Goal: Use online tool/utility: Use online tool/utility

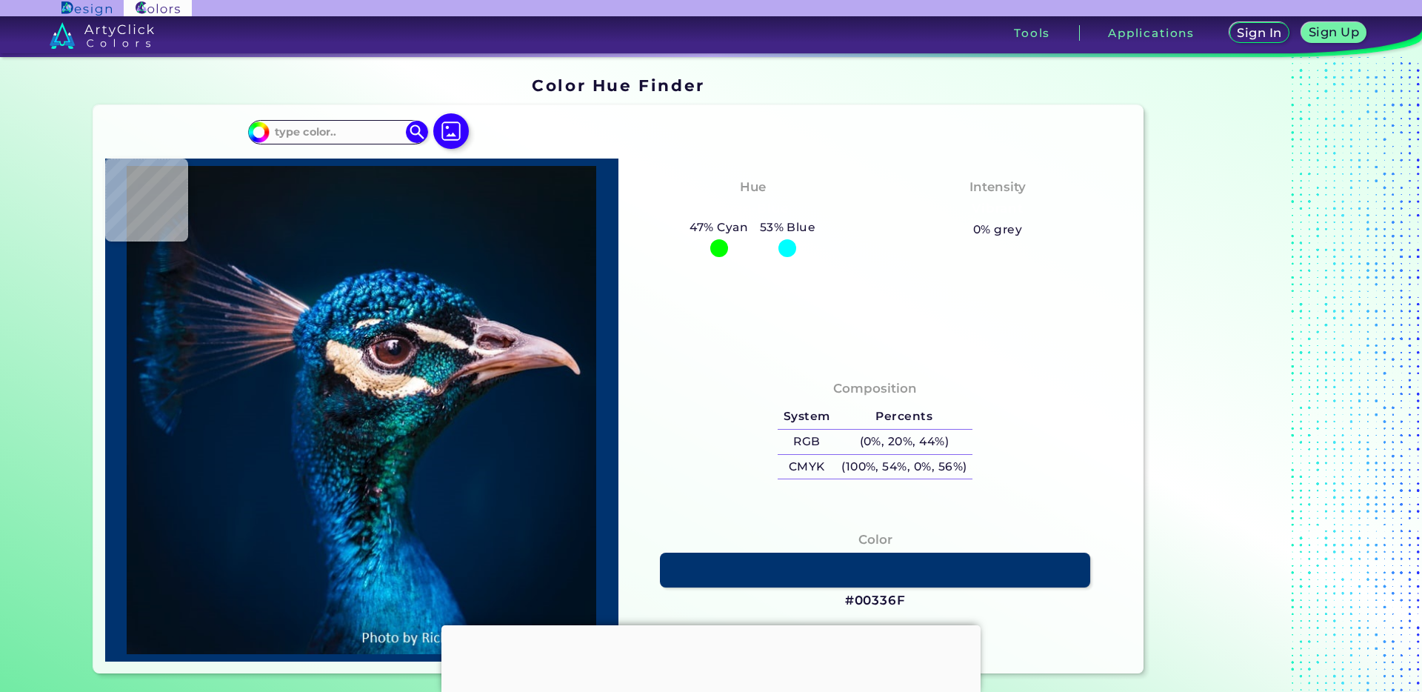
click at [790, 247] on div at bounding box center [788, 248] width 18 height 18
type input "#00336e"
type input "#00336E"
click at [409, 291] on img at bounding box center [362, 410] width 499 height 488
click at [403, 321] on img at bounding box center [362, 410] width 499 height 488
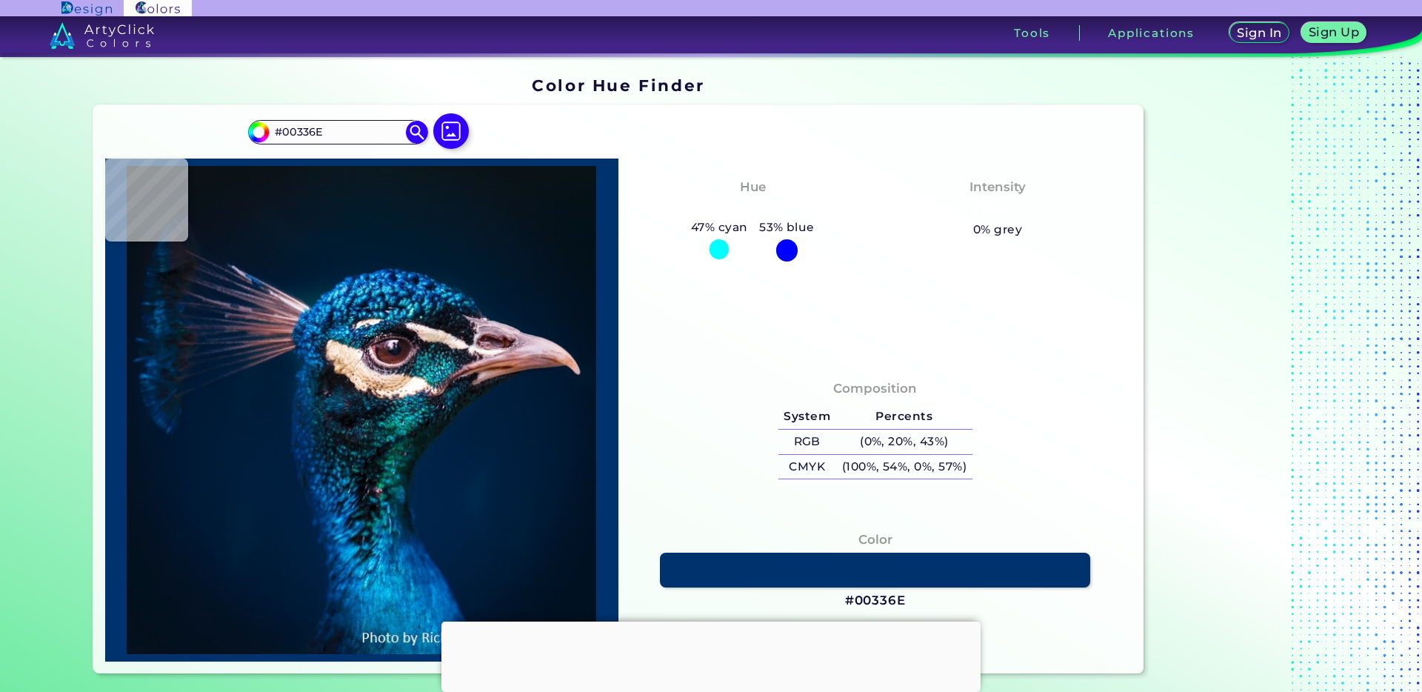
type input "#0b313e"
type input "#0B313E"
type input "#2a1f2d"
type input "#2A1F2D"
type input "#181320"
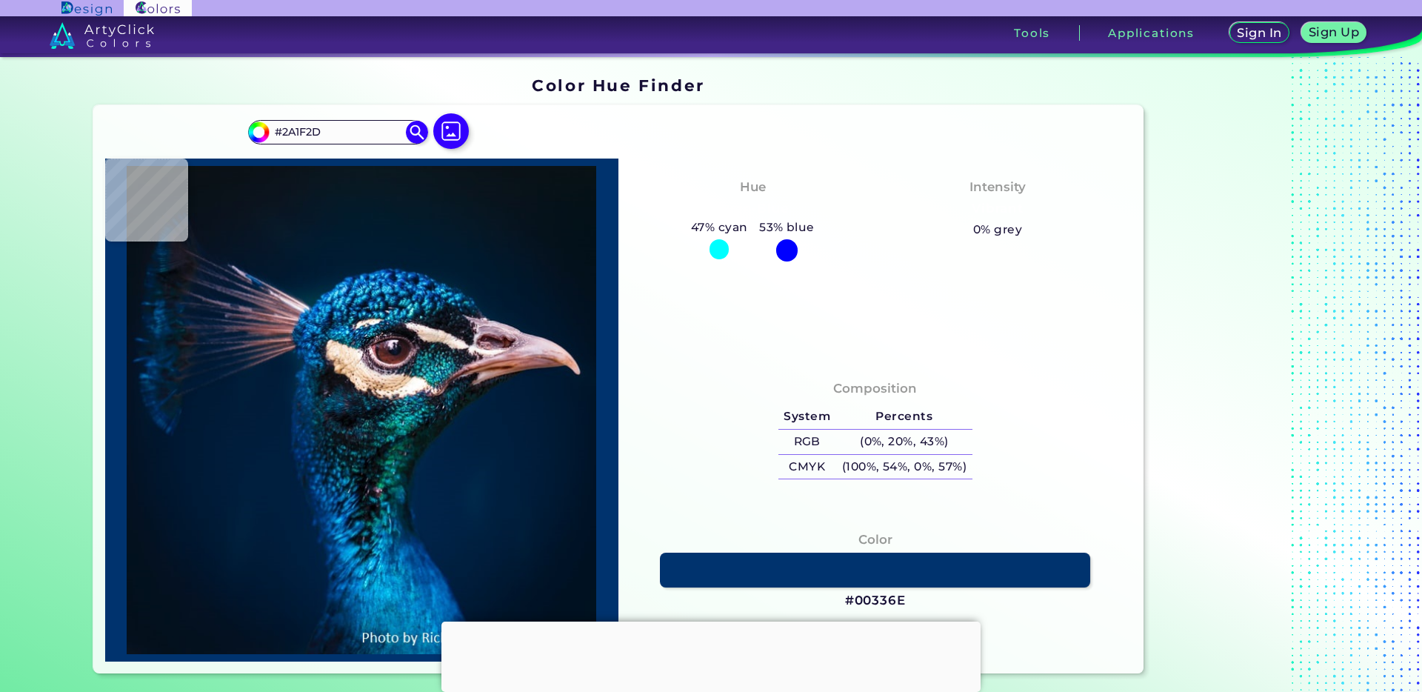
type input "#181320"
type input "#08070a"
type input "#08070A"
type input "#1e1a23"
type input "#1E1A23"
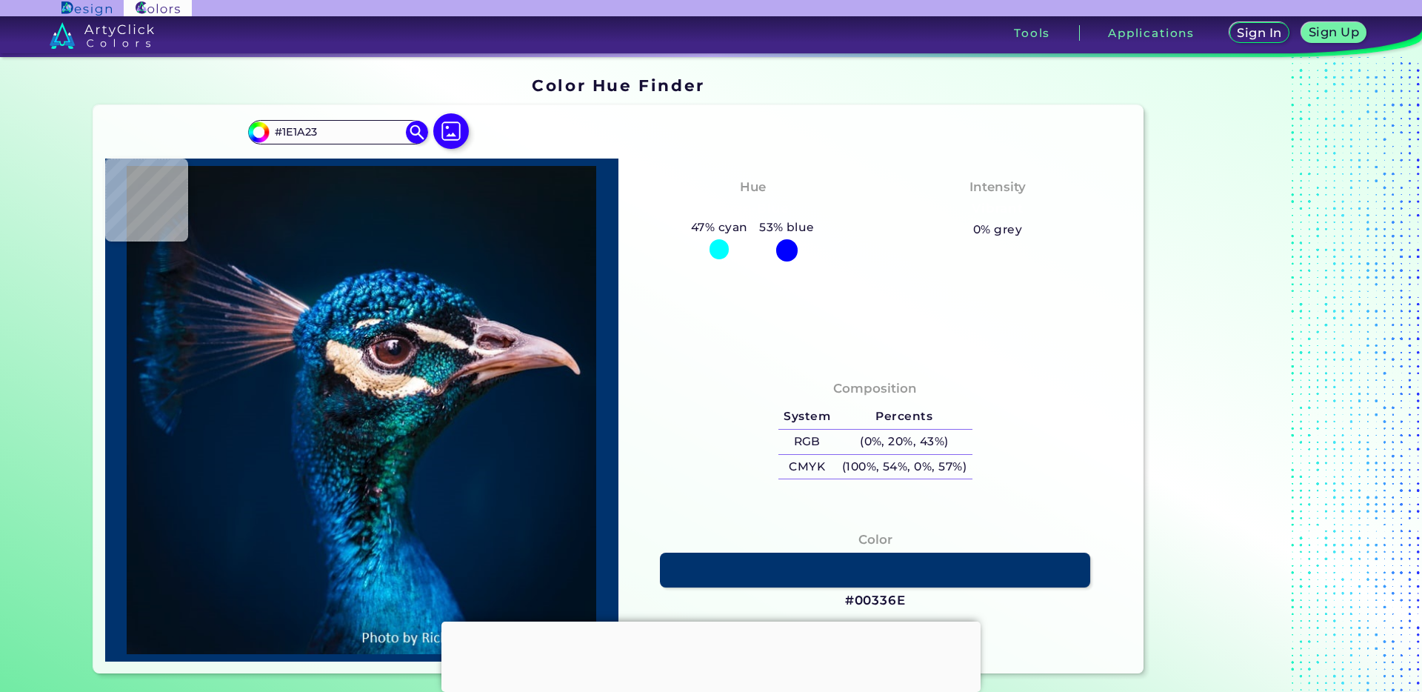
type input "#322228"
type input "#39272e"
type input "#39272E"
type input "#573d44"
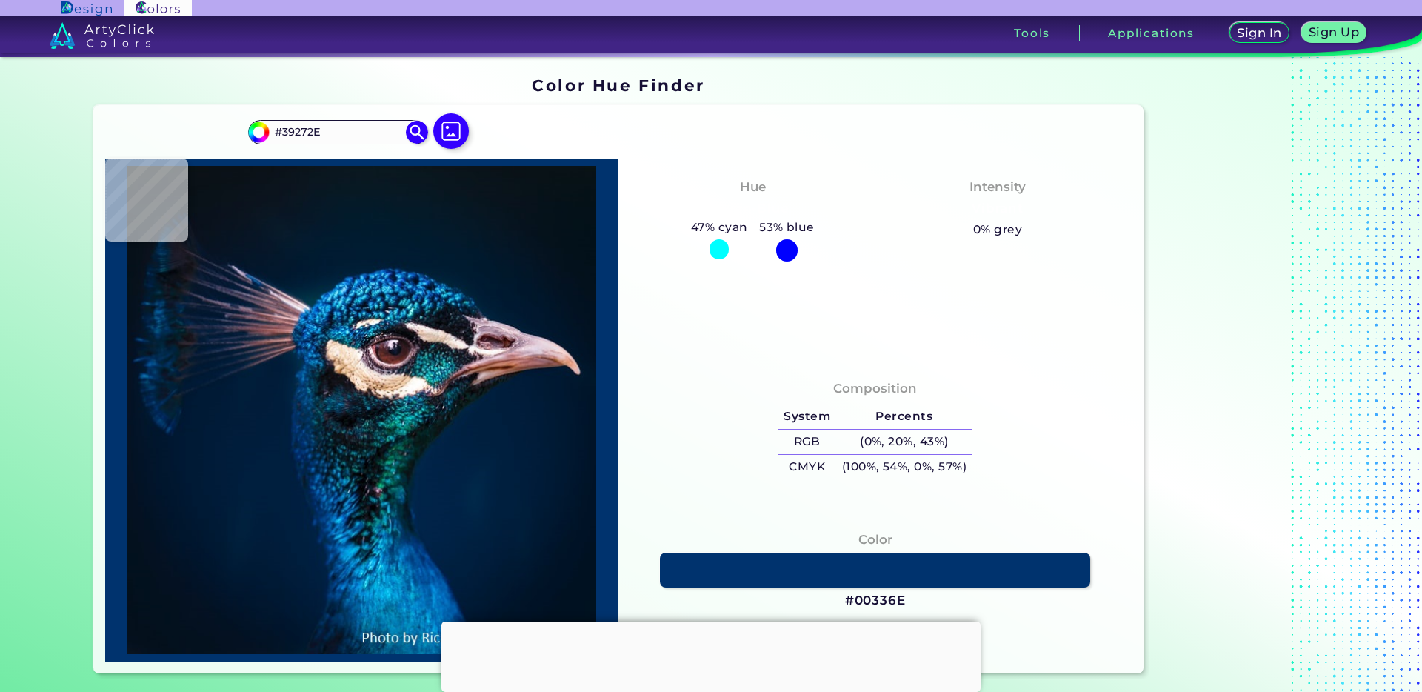
type input "#573D44"
click at [388, 336] on img at bounding box center [362, 410] width 499 height 488
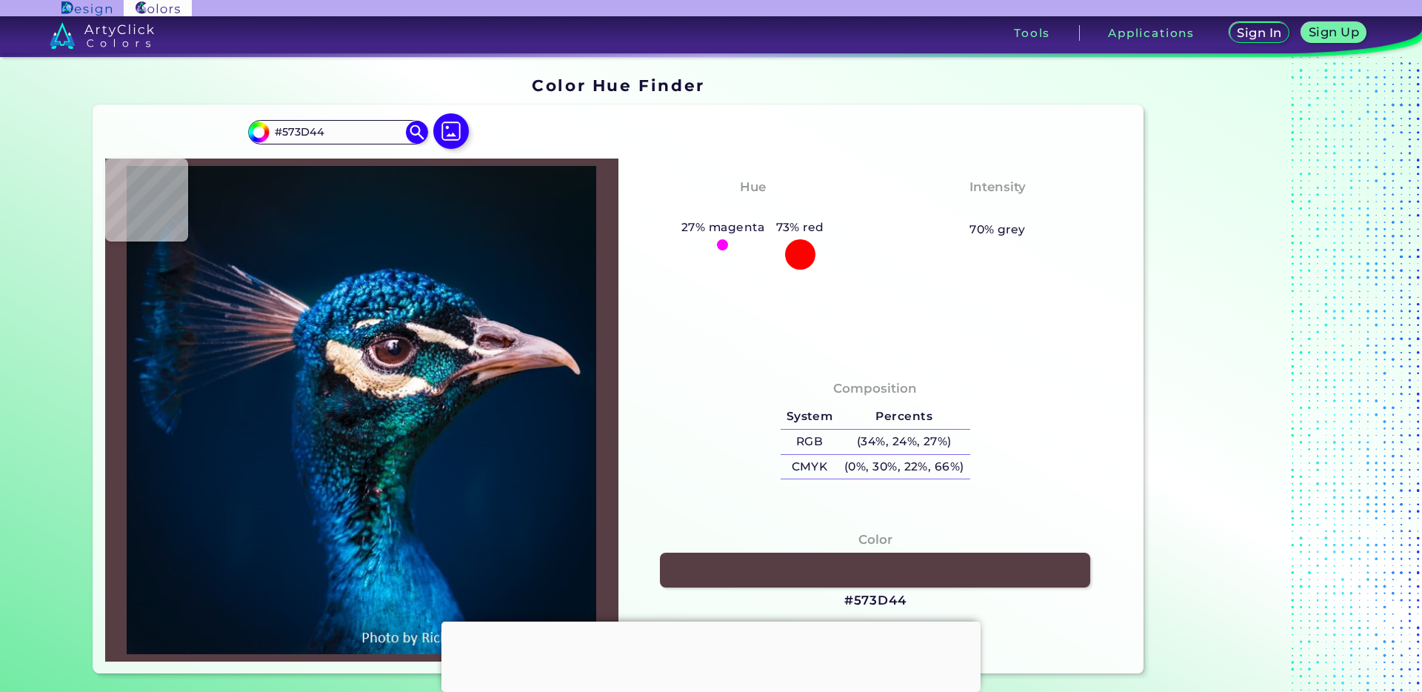
click at [384, 341] on img at bounding box center [362, 410] width 499 height 488
type input "#a690ac"
type input "#A690AC"
type input "#7c617c"
type input "#7C617C"
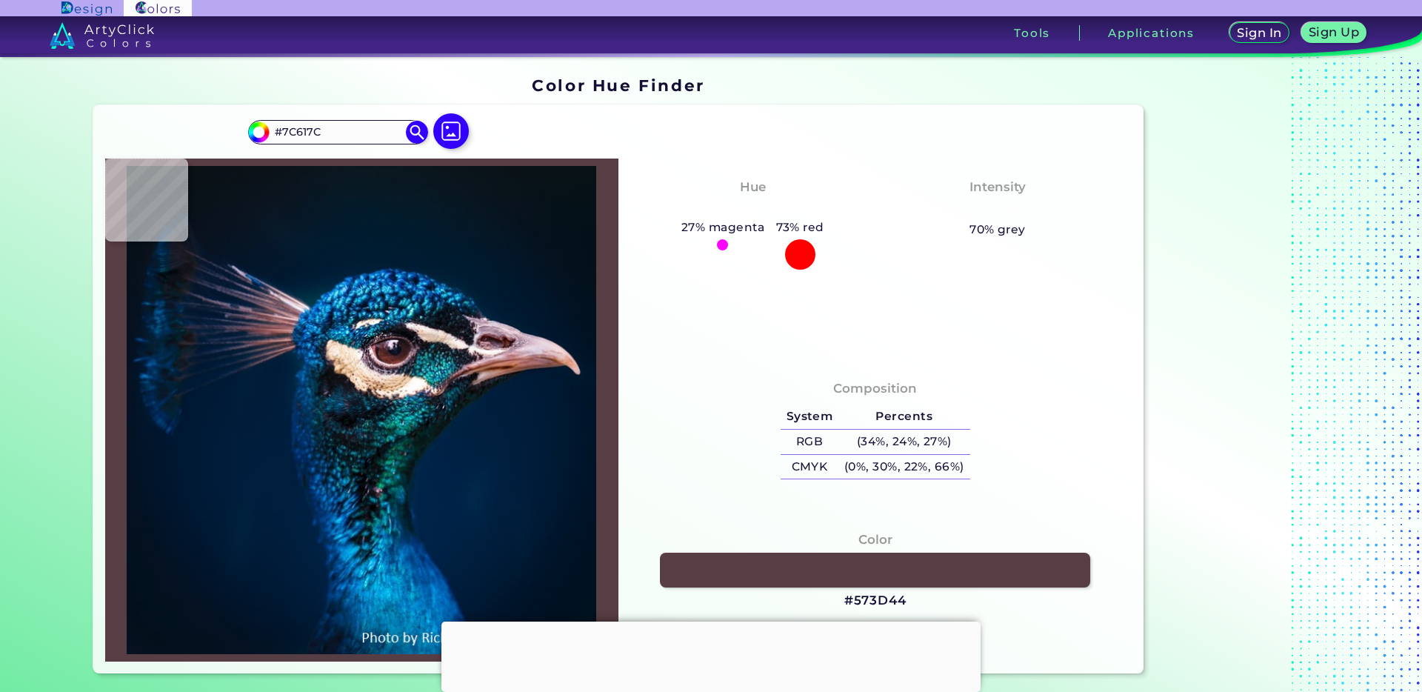
type input "#74566d"
type input "#74566D"
type input "#83647a"
type input "#83647A"
type input "#5c3136"
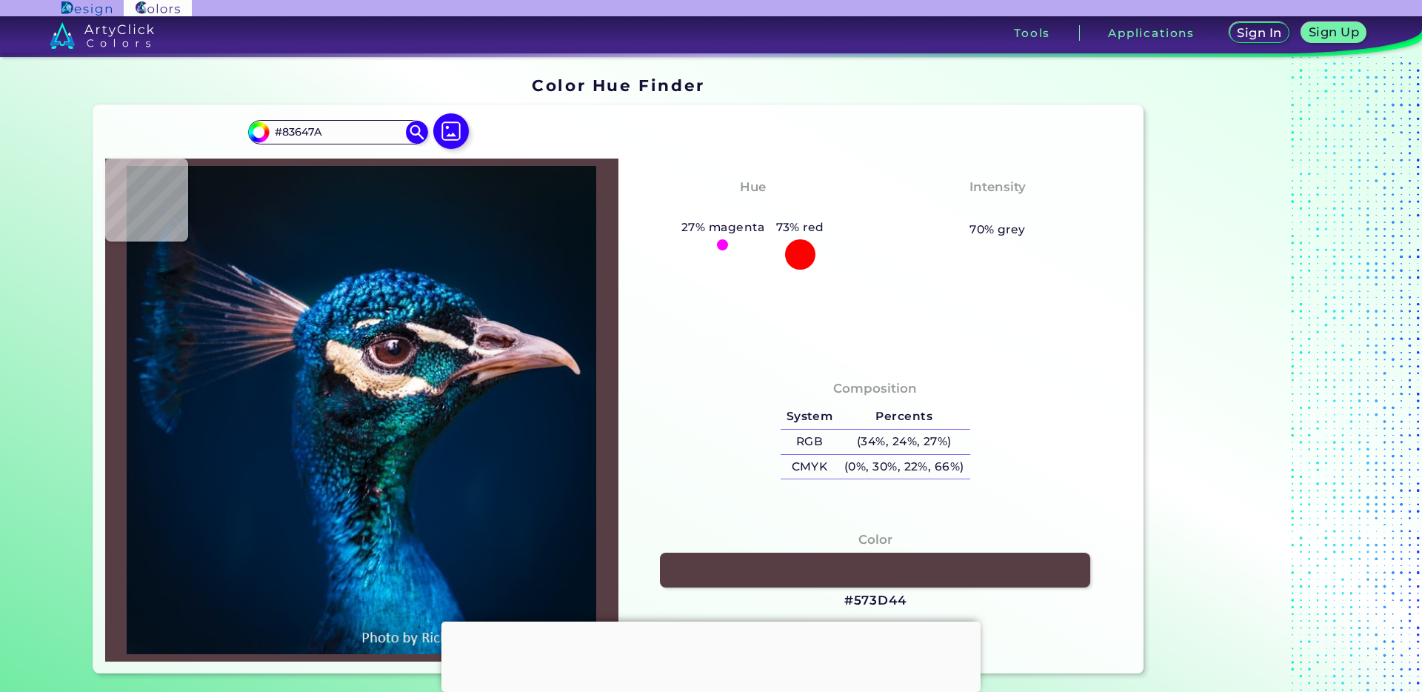
type input "#5C3136"
type input "#6c3e40"
type input "#6C3E40"
type input "#4d222d"
type input "#4D222D"
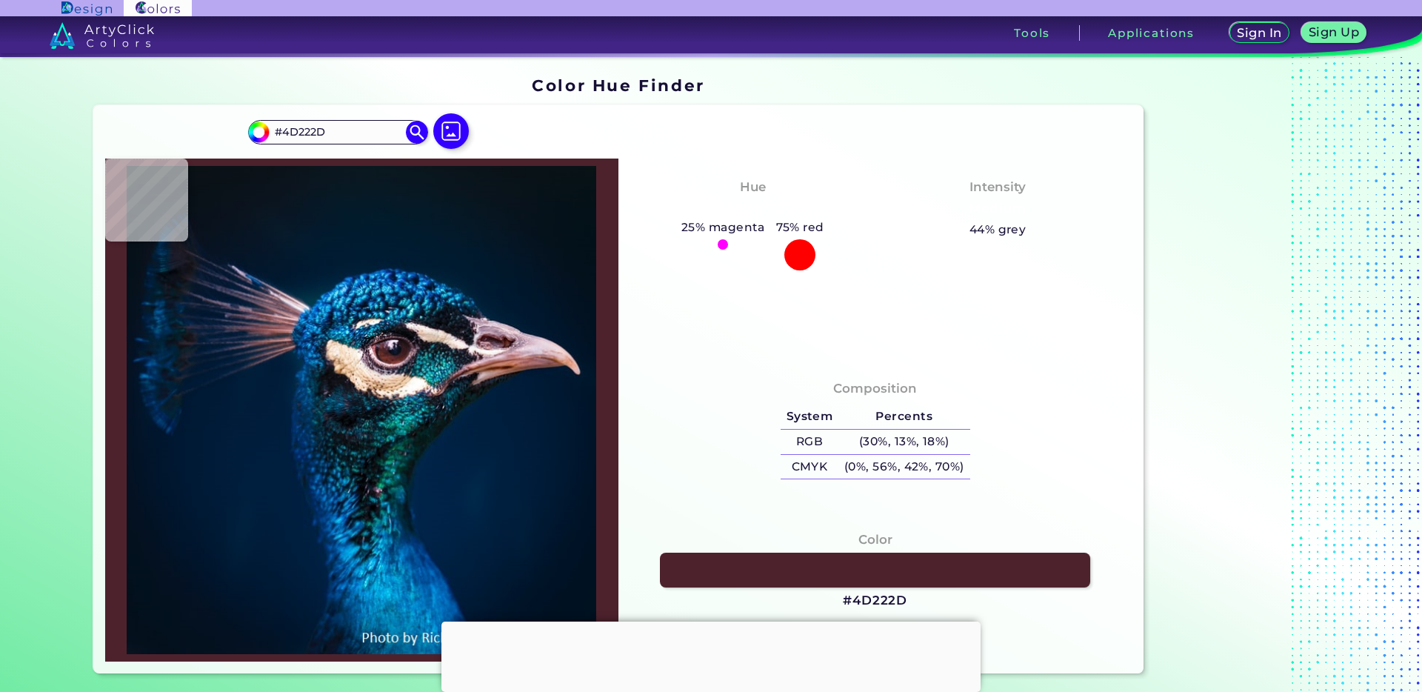
type input "#2b141c"
type input "#2B141C"
type input "#523143"
type input "#b794a9"
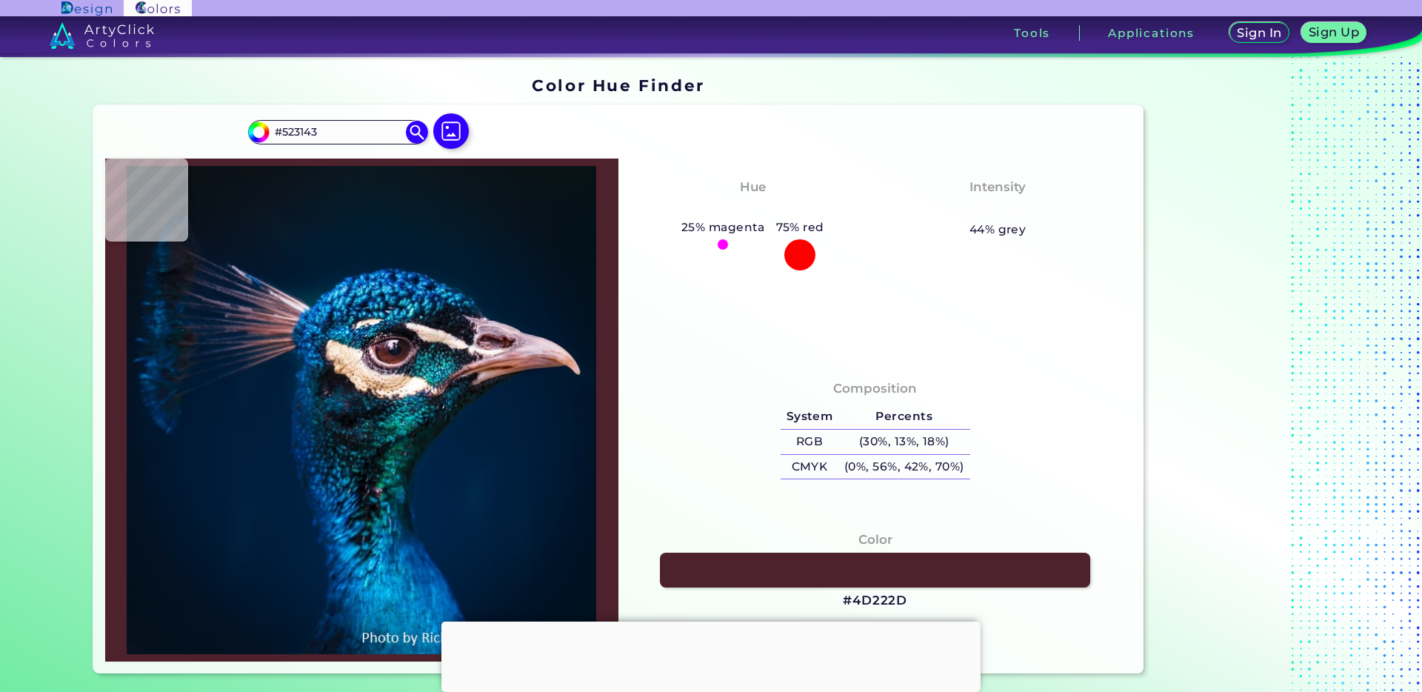
type input "#B794A9"
type input "#664c61"
type input "#664C61"
type input "#fee9d6"
type input "#FEE9D6"
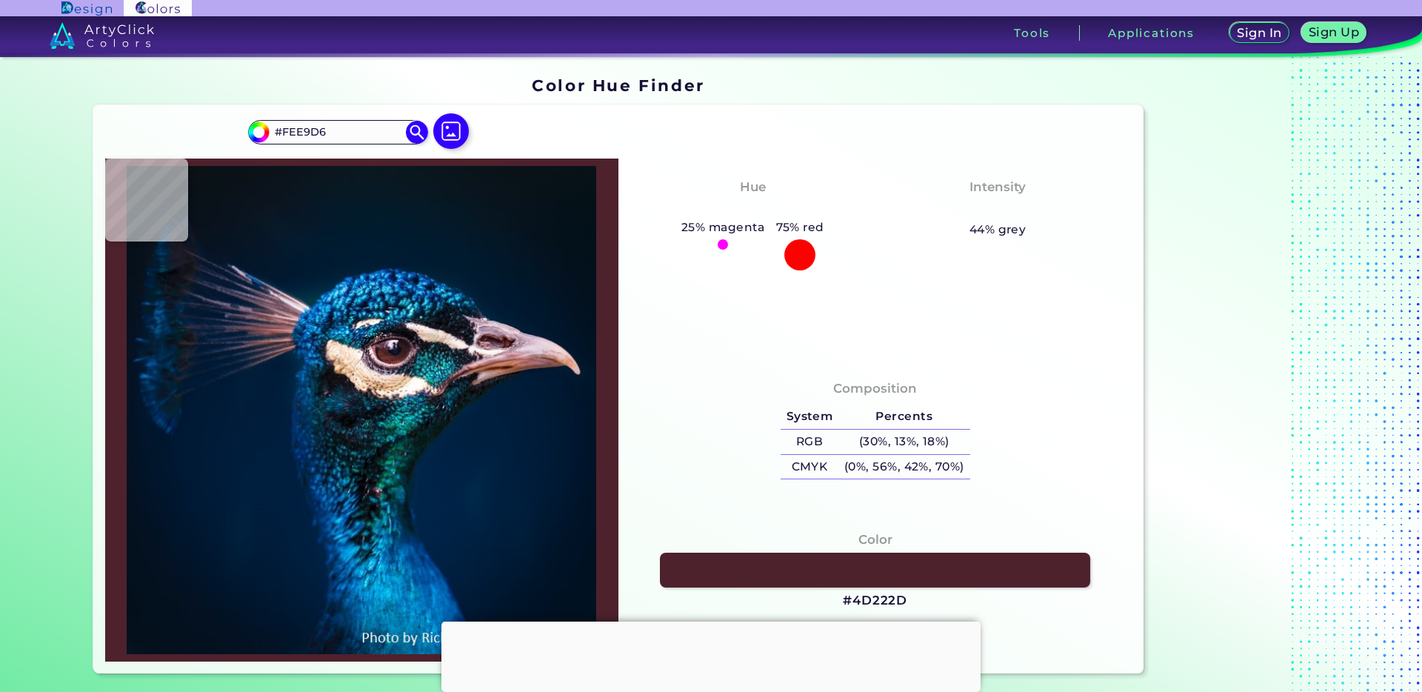
type input "#eacfb1"
type input "#EACFB1"
type input "#bd9069"
type input "#BD9069"
type input "#d4aa78"
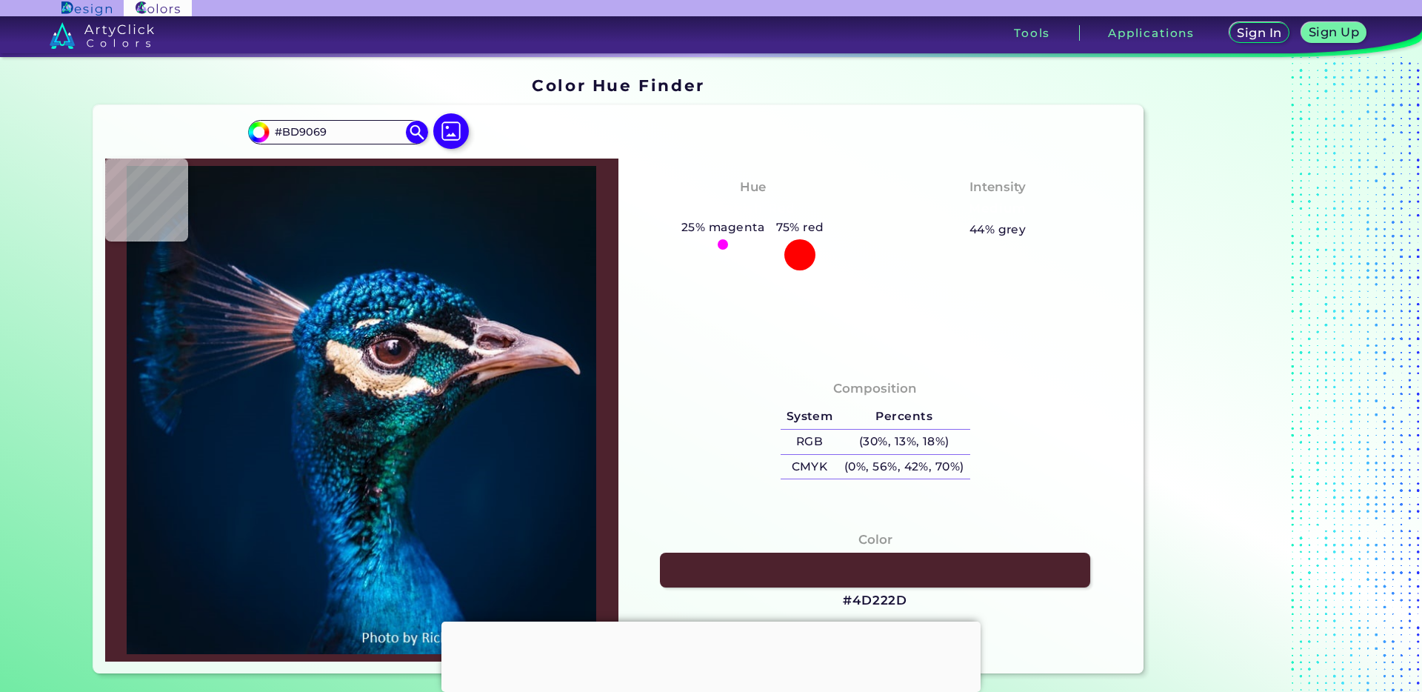
type input "#D4AA78"
type input "#e0b783"
type input "#E0B783"
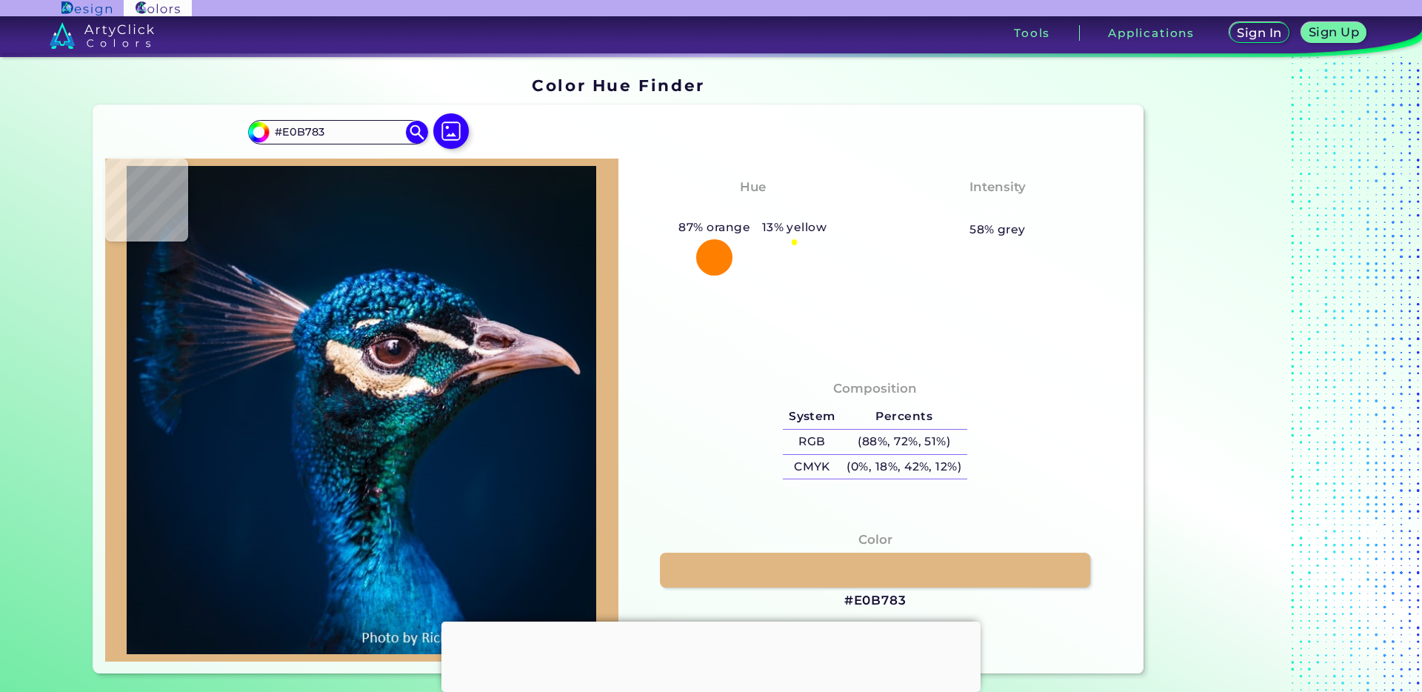
click at [336, 368] on img at bounding box center [362, 410] width 499 height 488
click at [355, 367] on img at bounding box center [362, 410] width 499 height 488
type input "#ede3d7"
type input "#EDE3D7"
type input "#f1ede4"
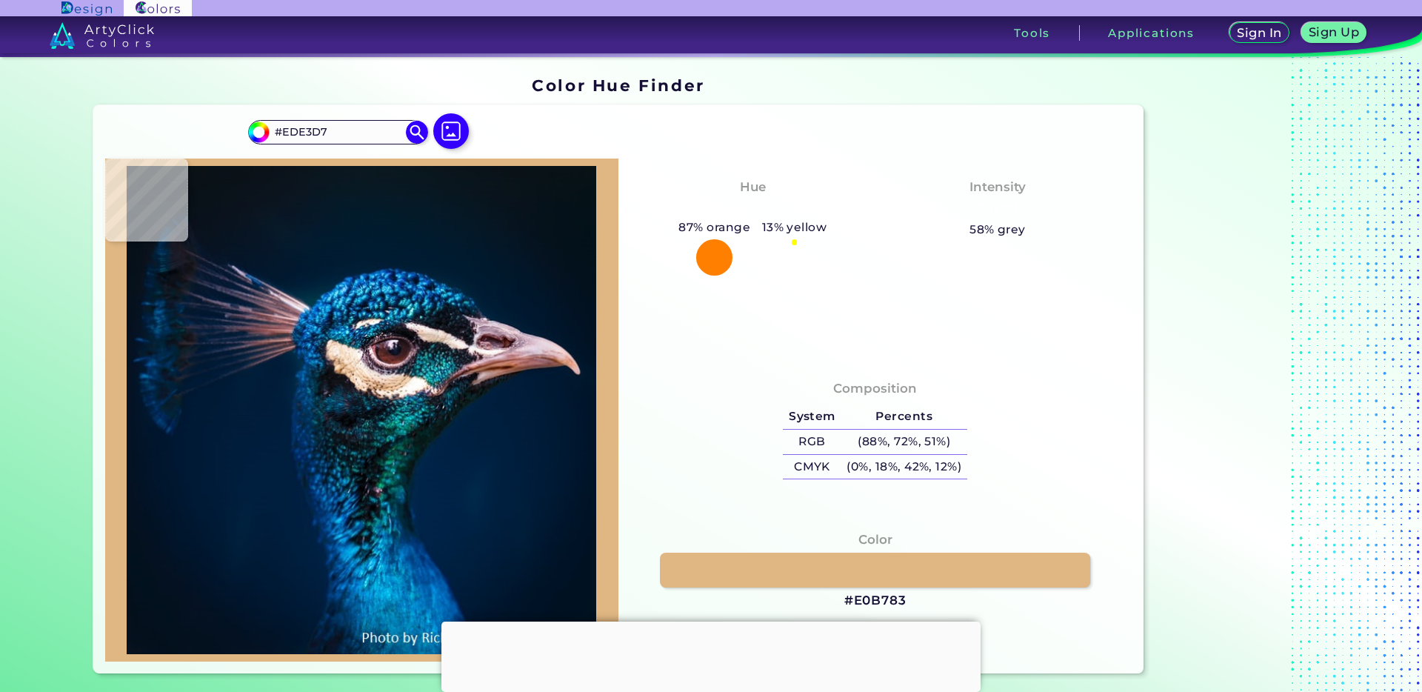
type input "#F1EDE4"
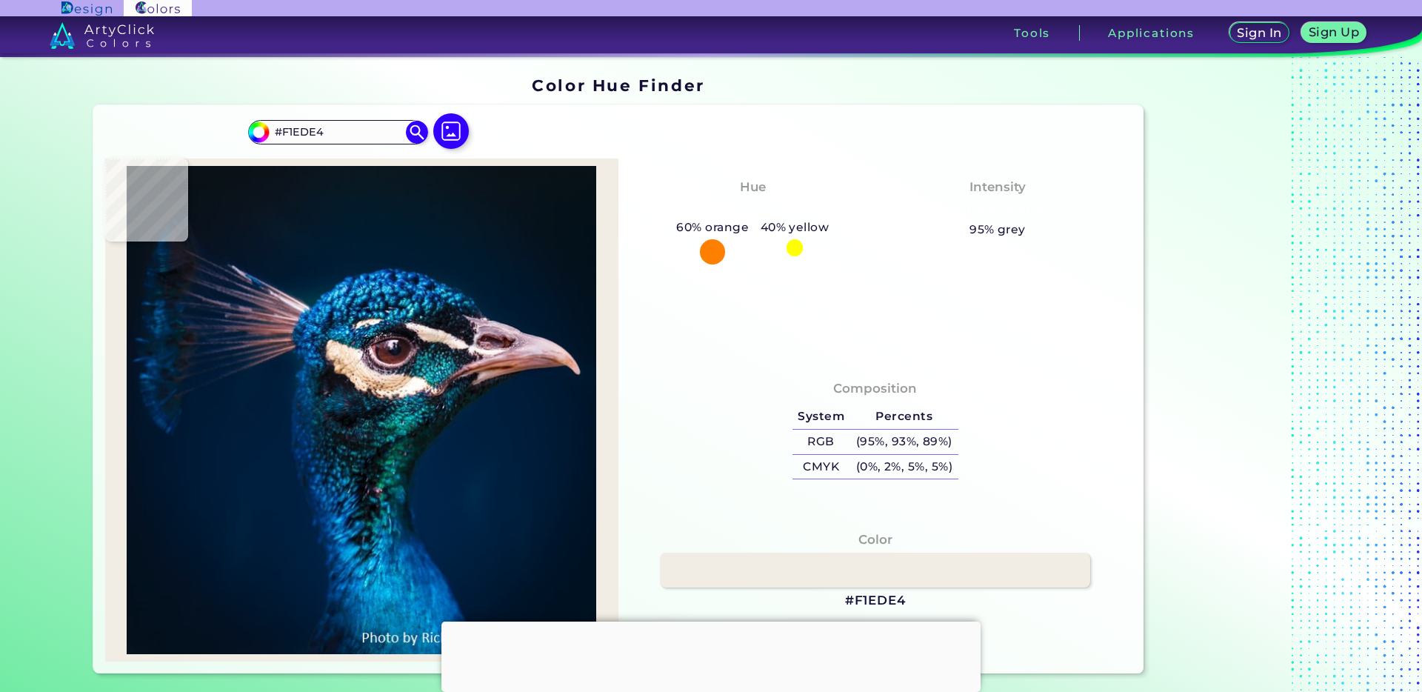
type input "#f9ebde"
type input "#F9EBDE"
type input "#fef5eb"
type input "#FEF5EB"
type input "#f8efe5"
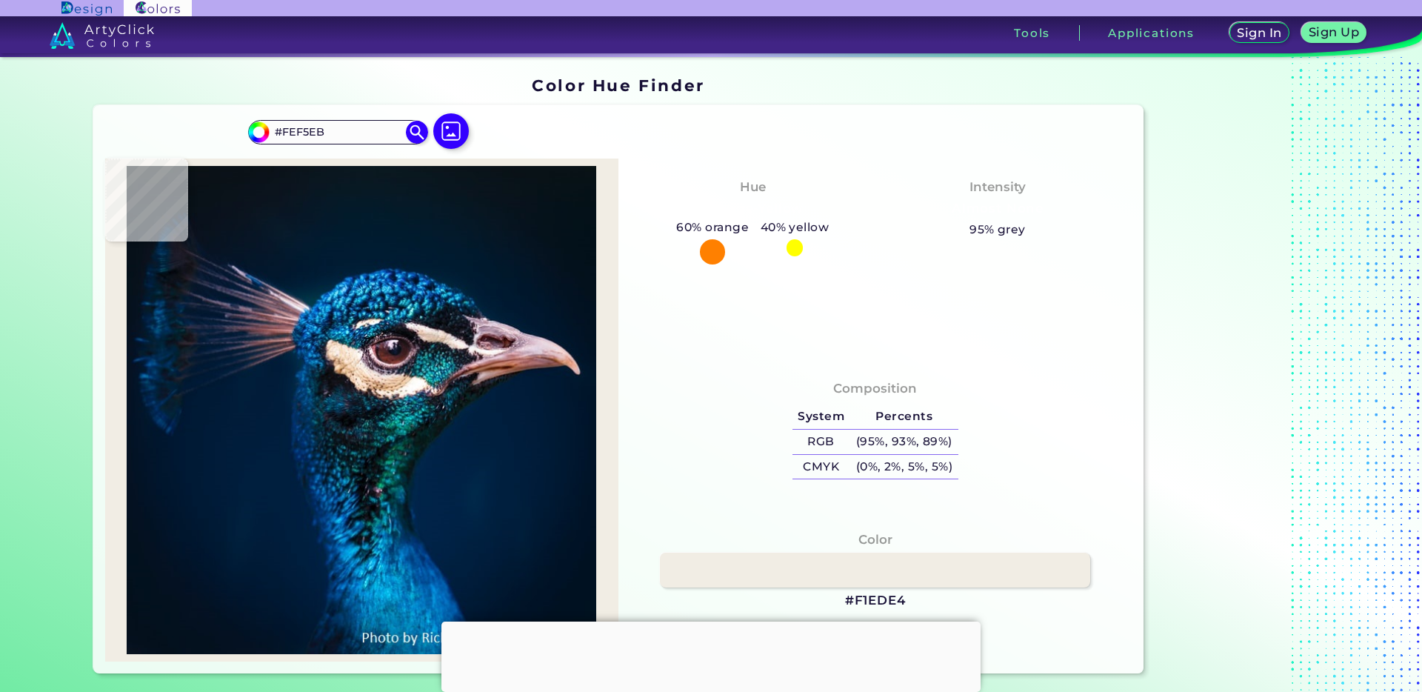
type input "#F8EFE5"
type input "#dbc8c5"
type input "#DBC8C5"
type input "#eddfd8"
type input "#EDDFD8"
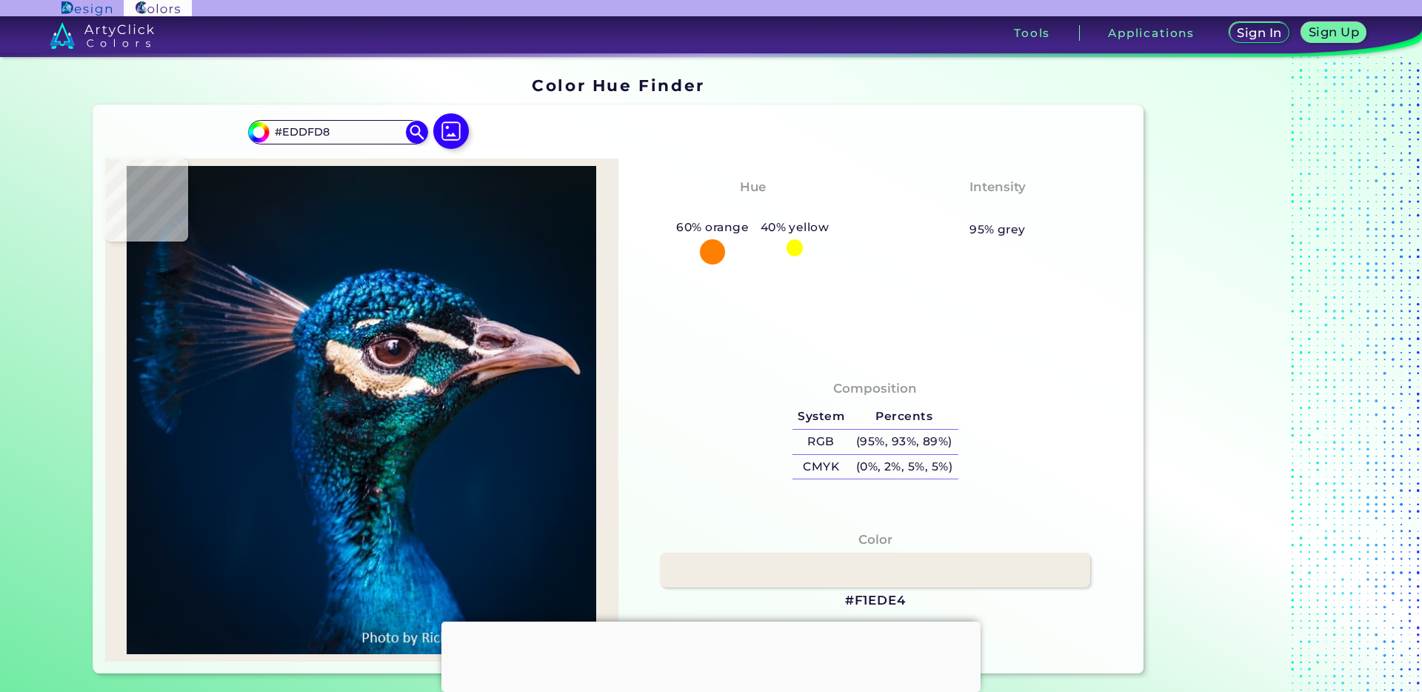
type input "#e6dcdf"
type input "#E6DCDF"
type input "#a797a1"
type input "#A797A1"
type input "#e6dcdb"
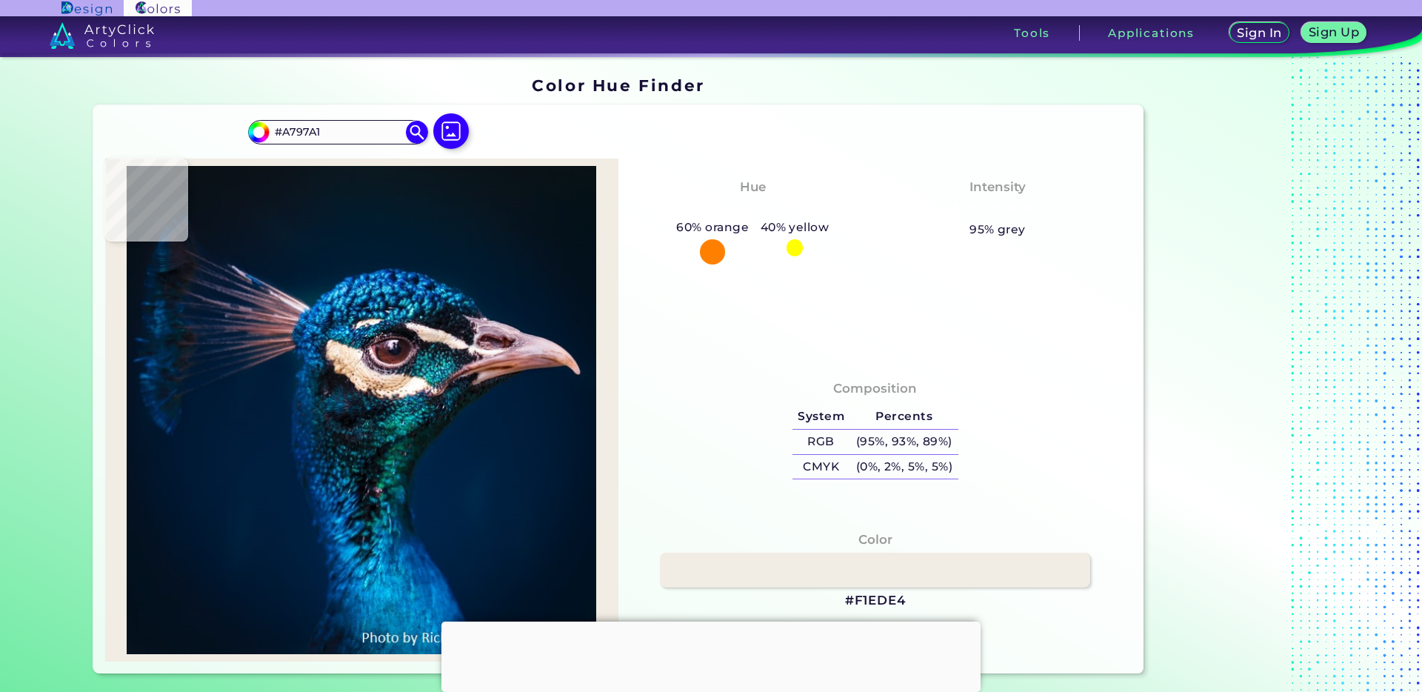
type input "#E6DCDB"
type input "#ebdcd1"
type input "#EBDCD1"
type input "#eedbc9"
type input "#EEDBC9"
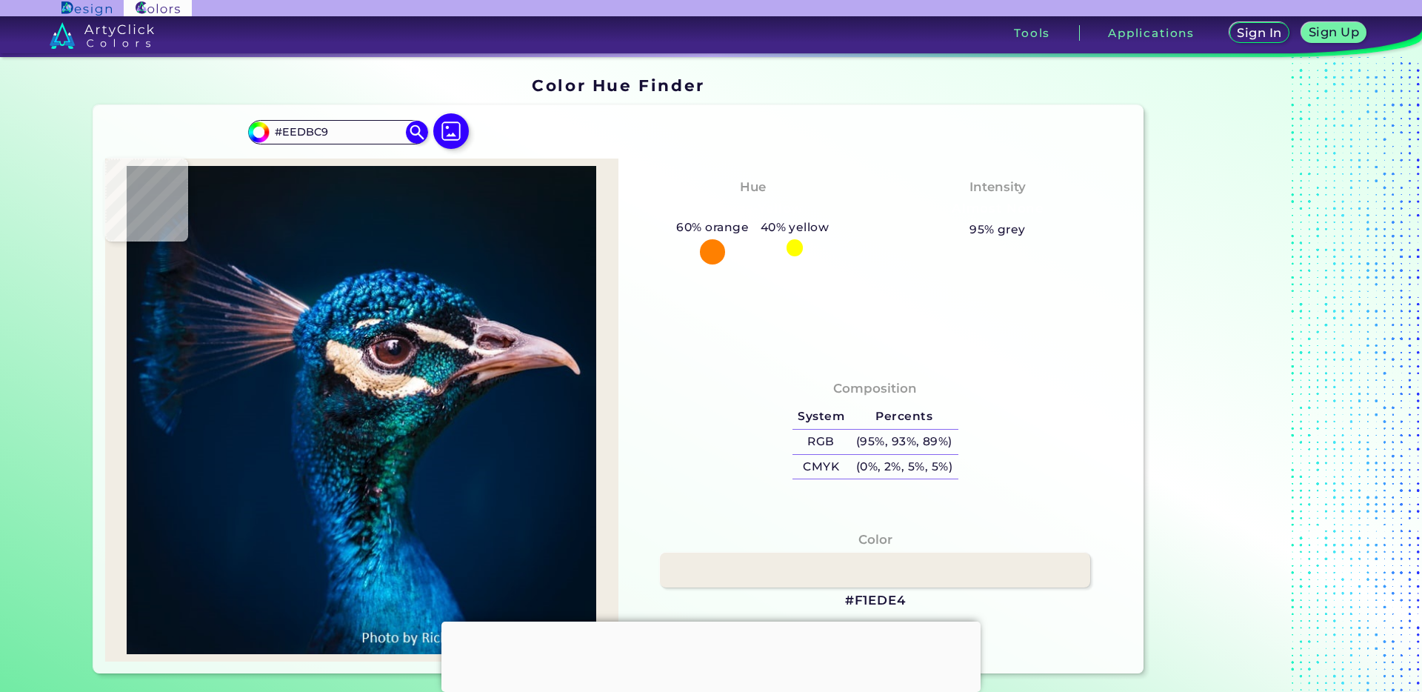
type input "#f3d5c1"
type input "#F3D5C1"
type input "#ebceb9"
type input "#EBCEB9"
type input "#ecccb4"
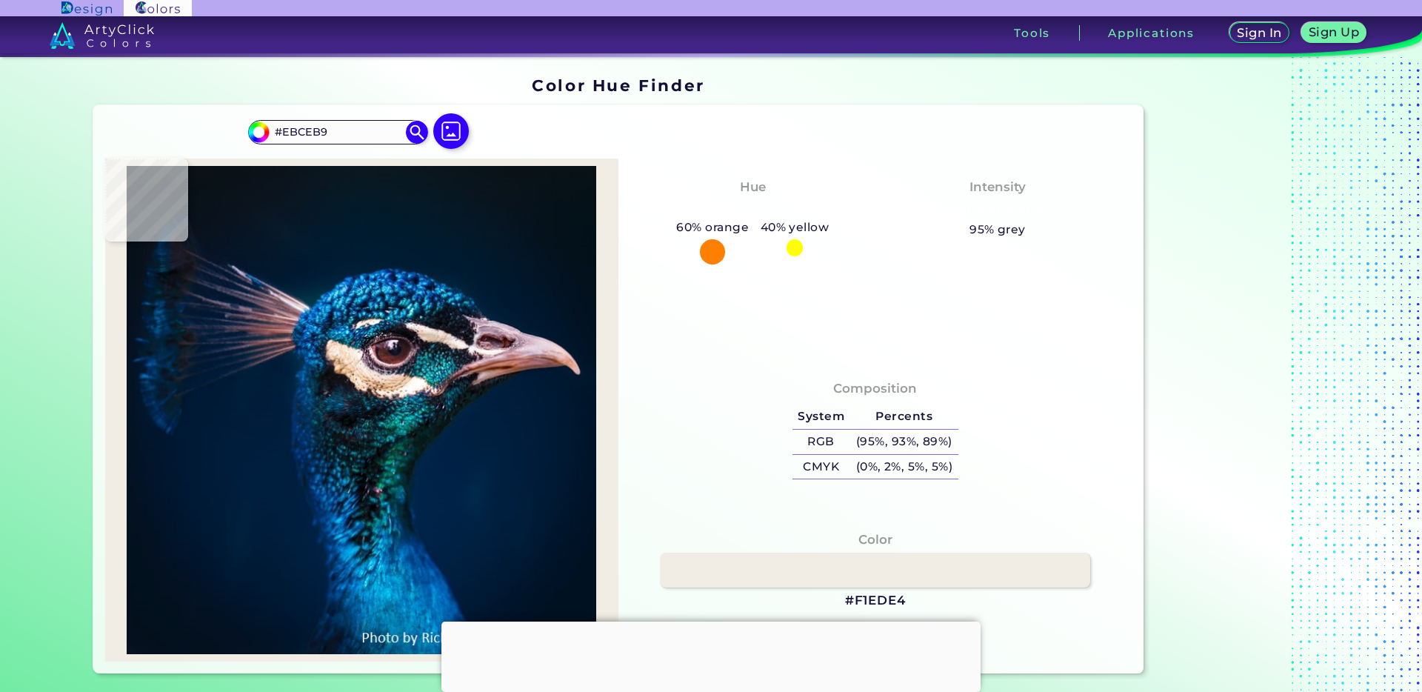
type input "#ECCCB4"
type input "#e9cbae"
type input "#E9CBAE"
type input "#e9d0b2"
type input "#E9D0B2"
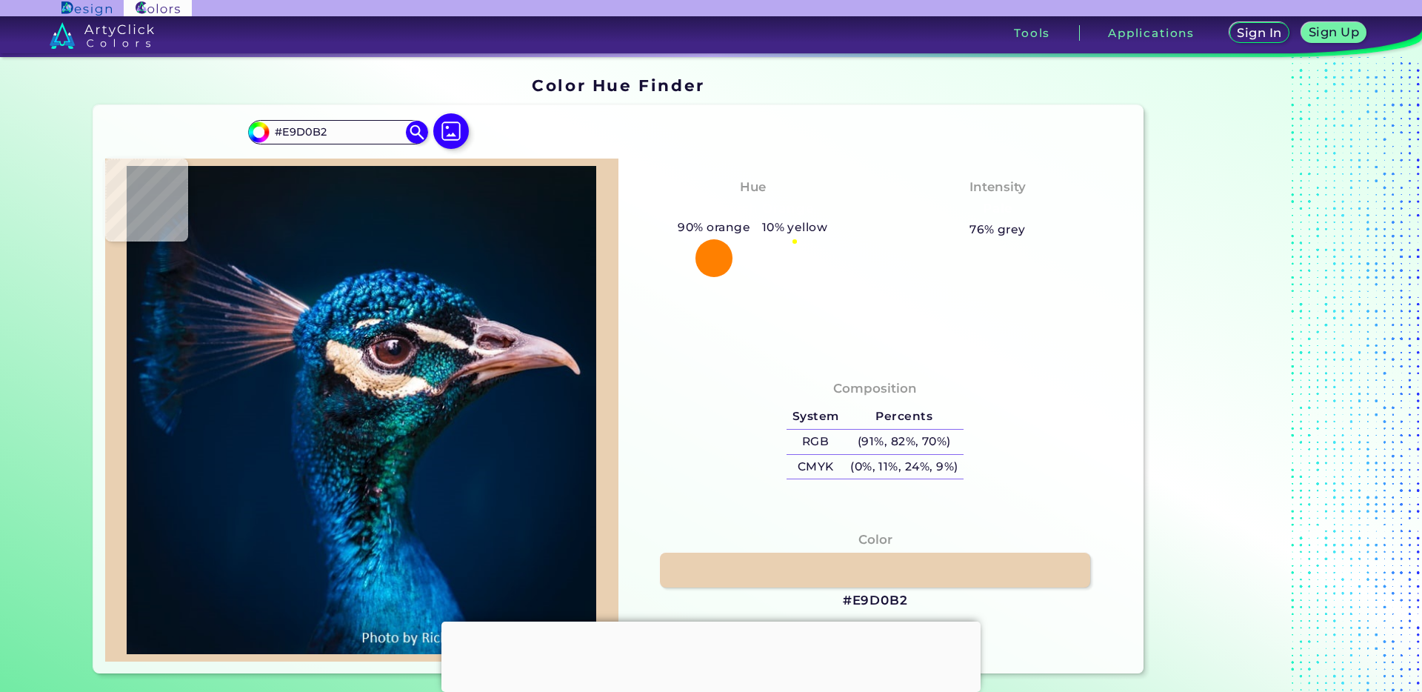
type input "#e9cbae"
type input "#E9CBAE"
type input "#e3c0a3"
type input "#E3C0A3"
type input "#eac4a5"
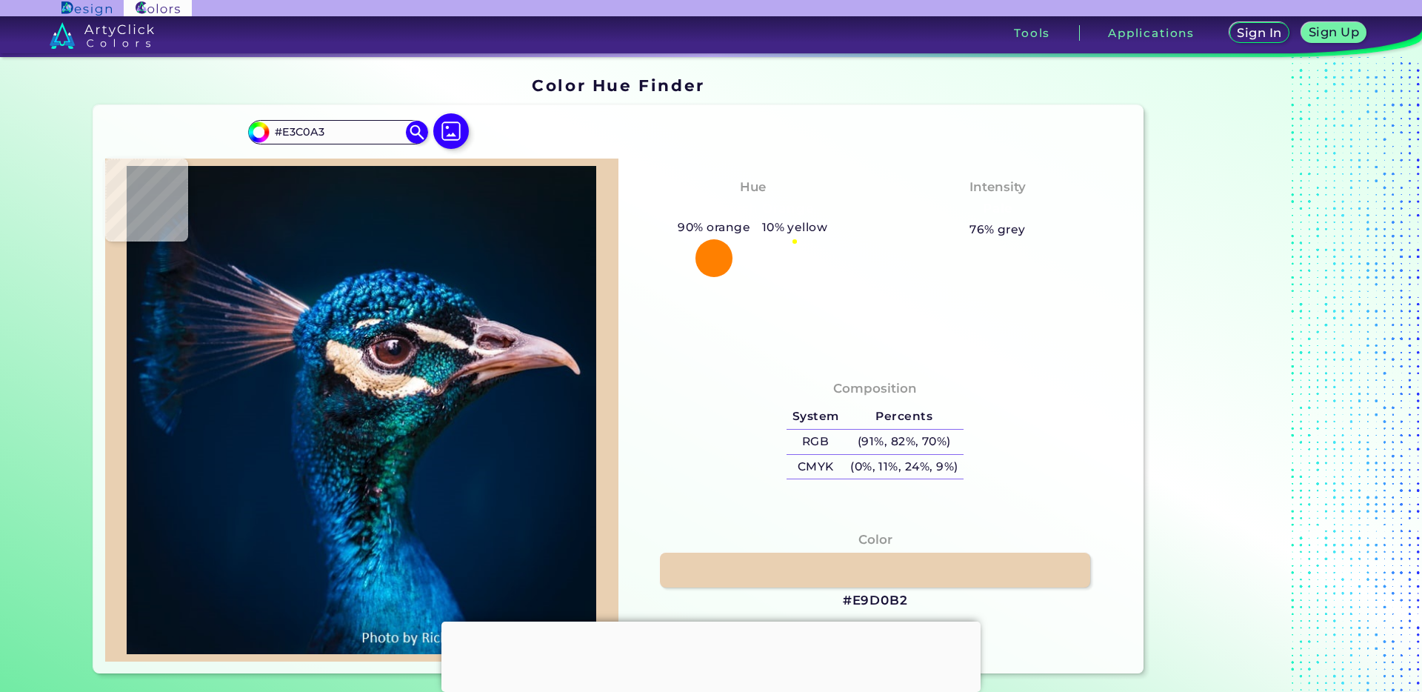
type input "#EAC4A5"
type input "#d3aa88"
type input "#D3AA88"
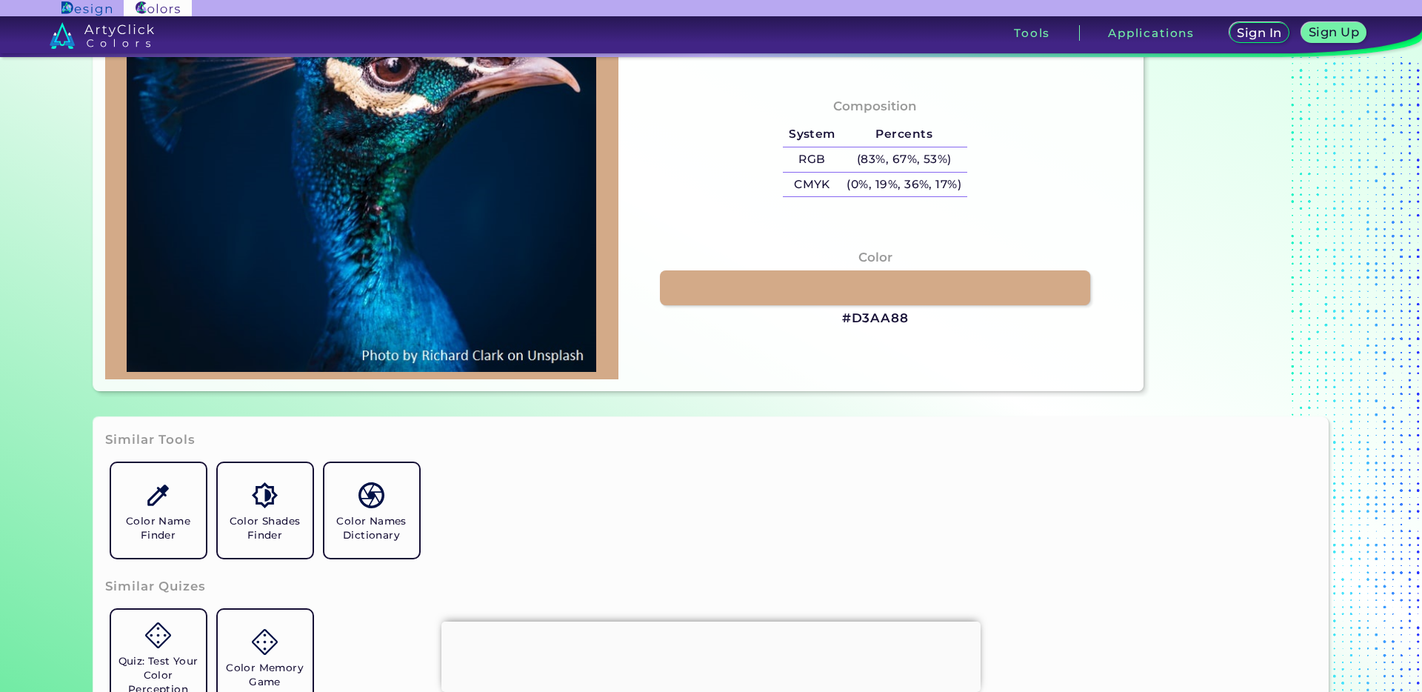
type input "#0573a2"
type input "#0573A2"
type input "#01689c"
type input "#01689C"
type input "#0388c0"
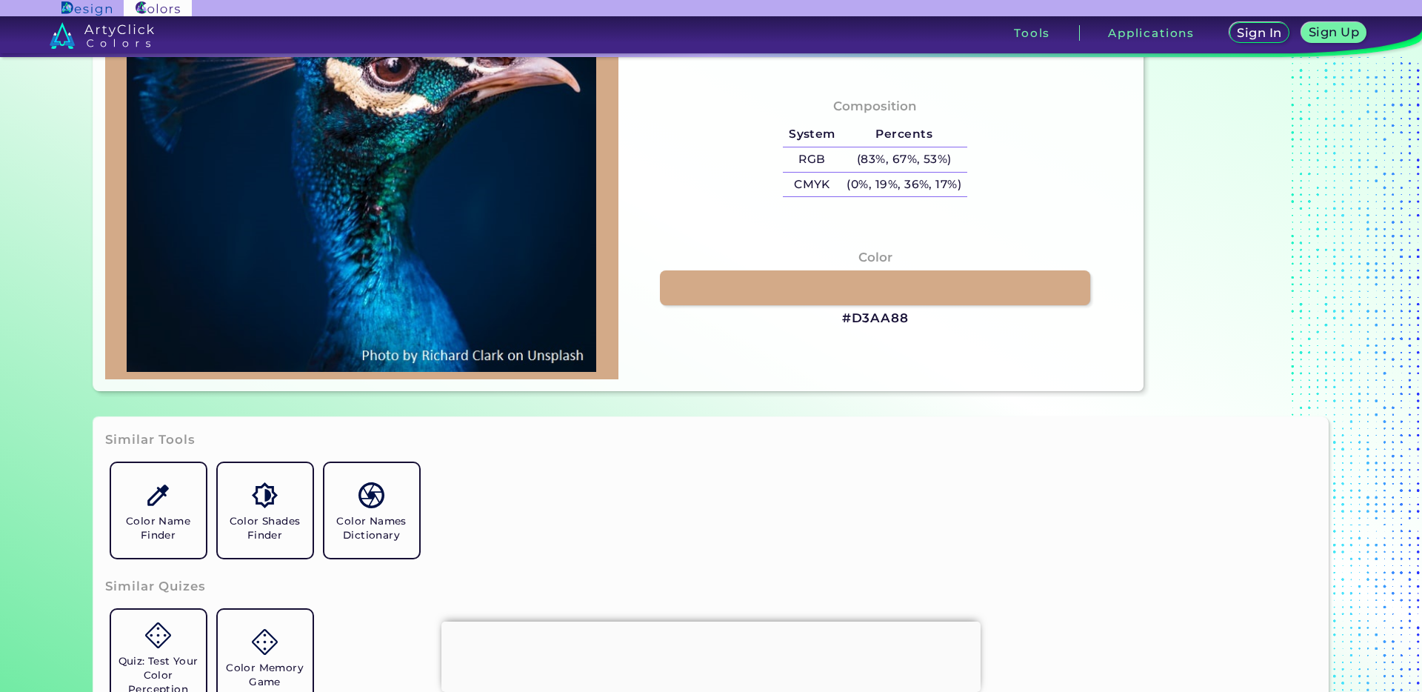
type input "#0388C0"
type input "#0479b1"
type input "#0479B1"
type input "#0883bf"
type input "#0883BF"
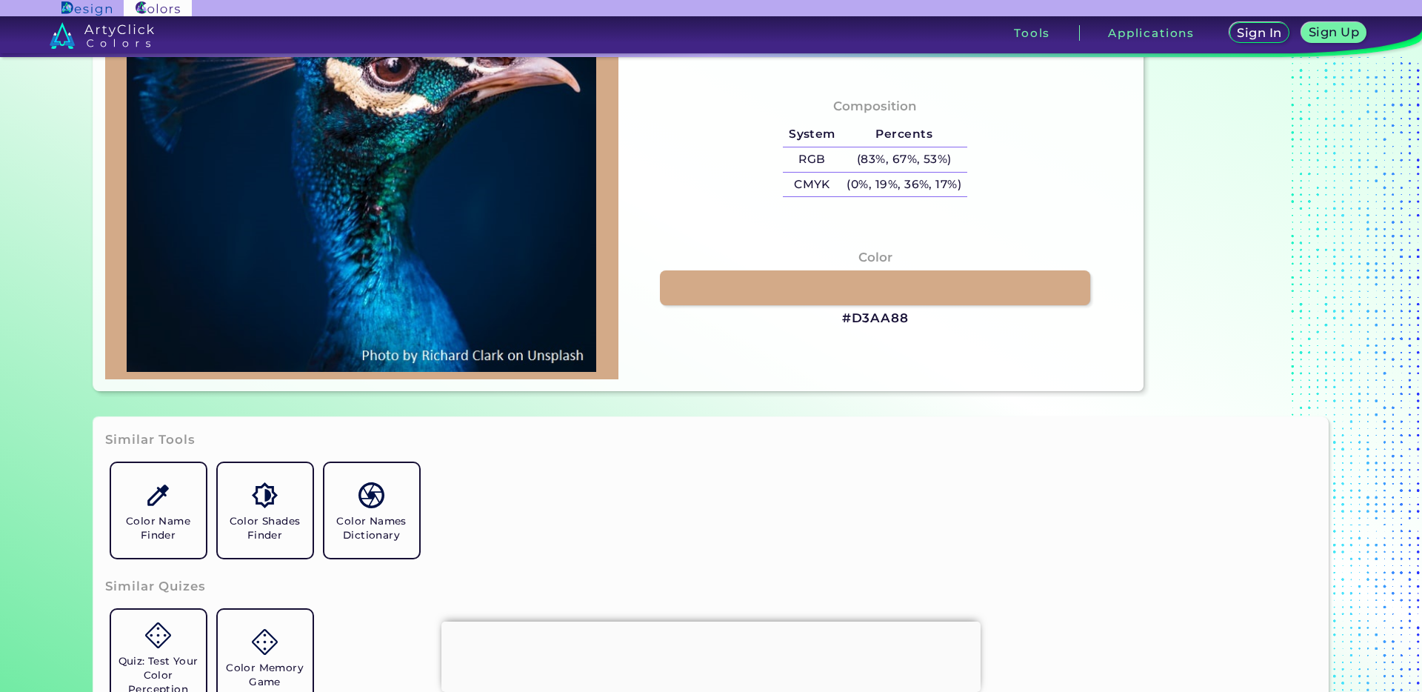
type input "#018ec8"
type input "#018EC8"
type input "#017dbe"
type input "#017DBE"
type input "#047da5"
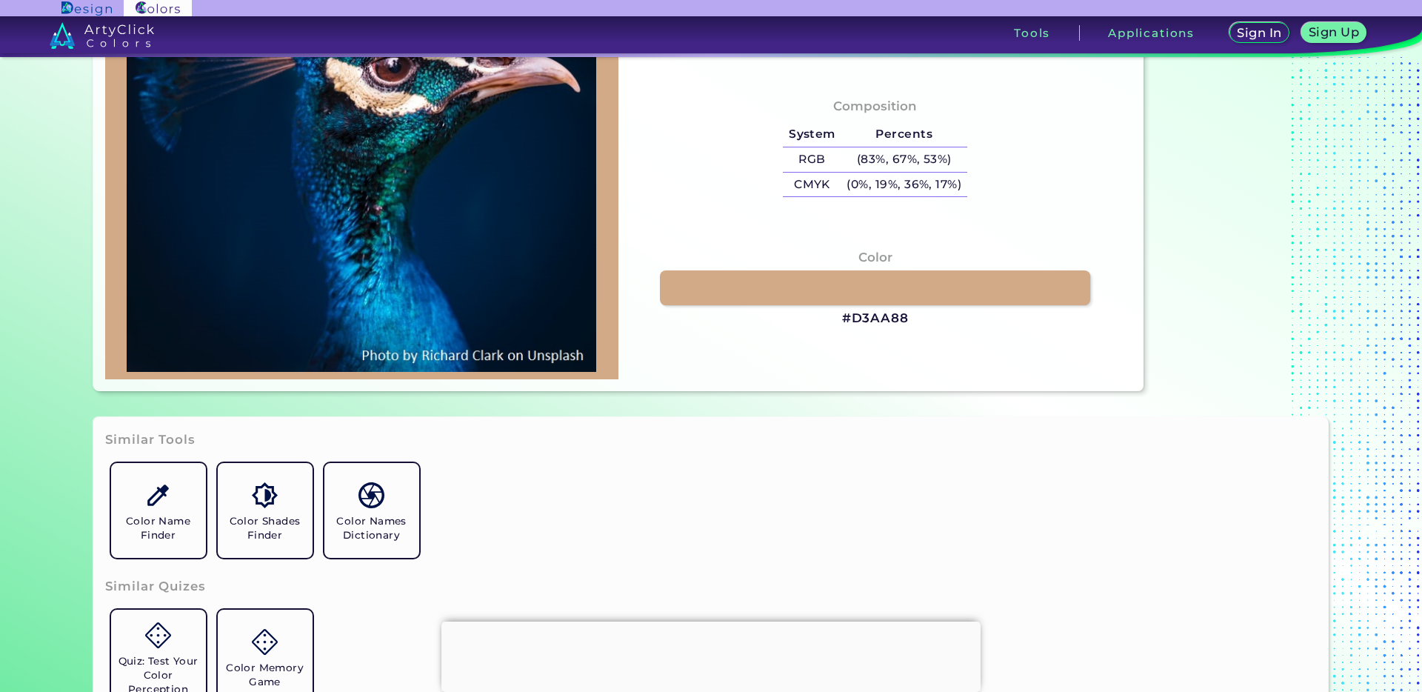
type input "#047DA5"
type input "#0d7fb0"
type input "#0D7FB0"
type input "#00467a"
type input "#00467A"
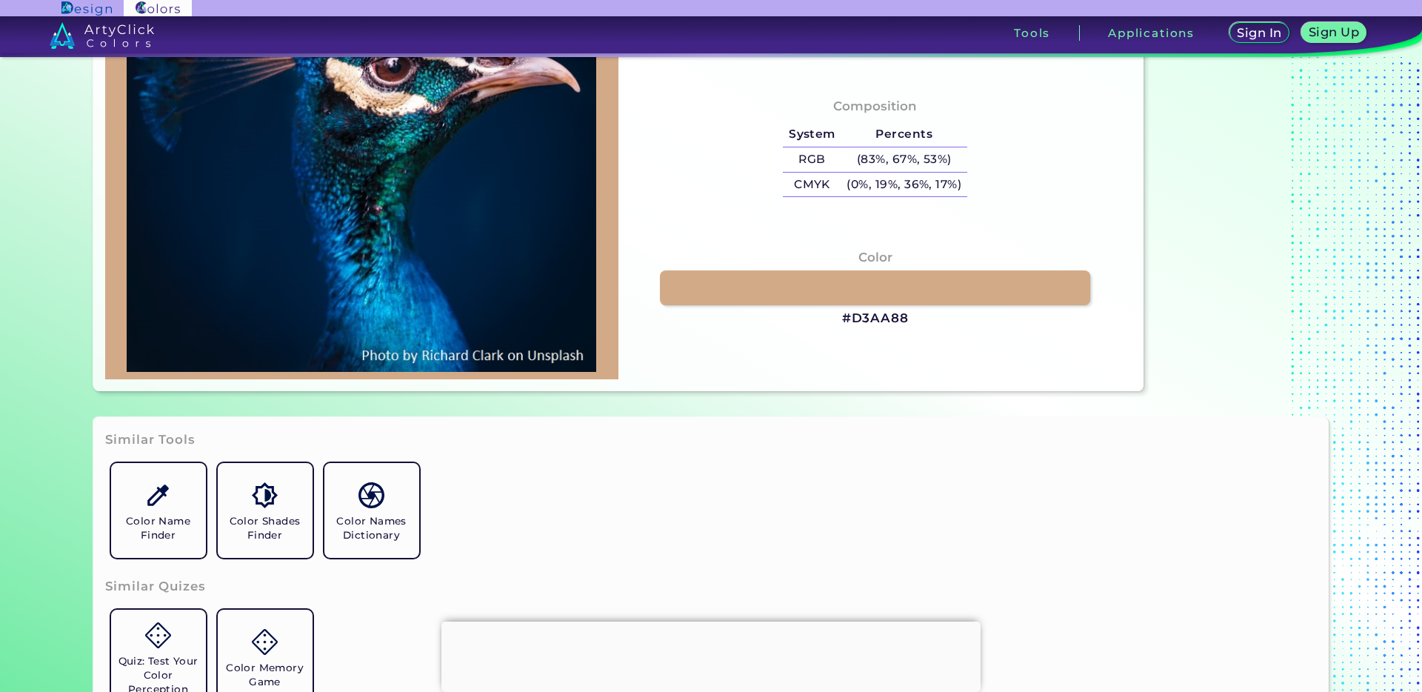
type input "#044b7c"
type input "#044B7C"
type input "#00396c"
type input "#00396C"
type input "#053f75"
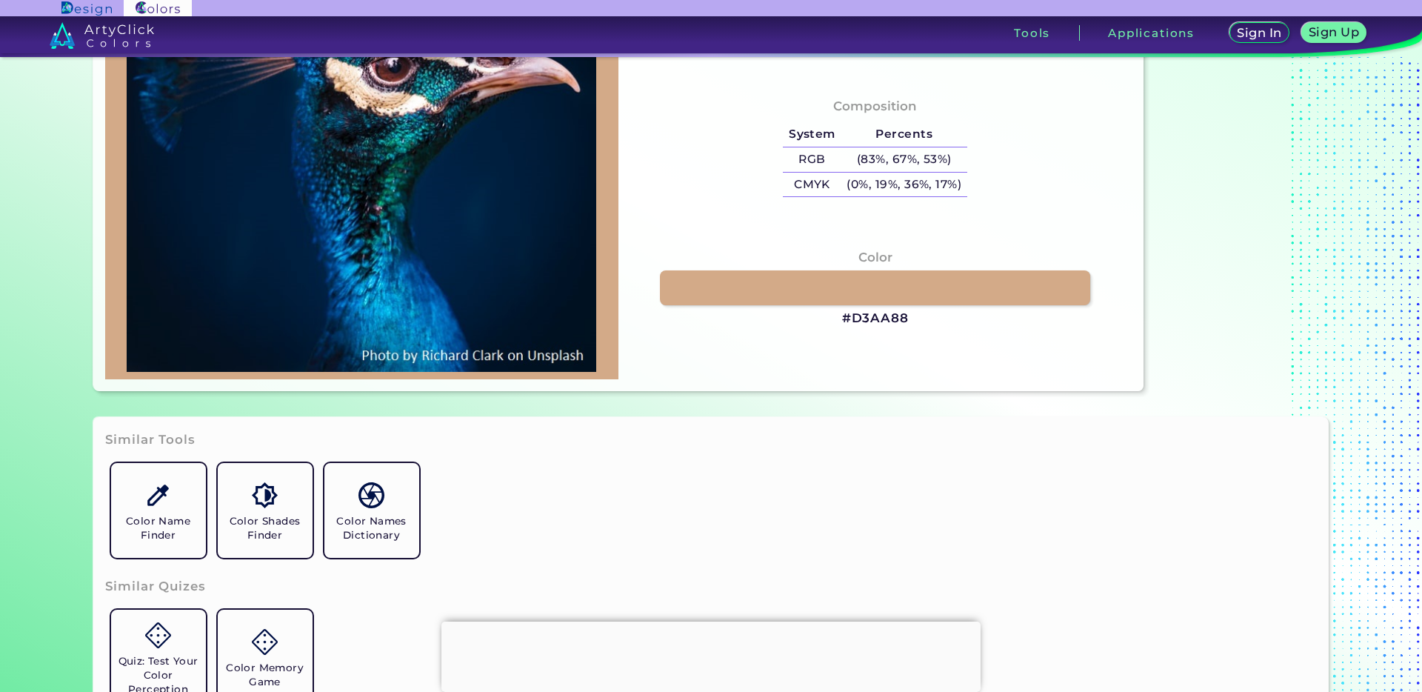
type input "#053F75"
type input "#02609a"
type input "#02609A"
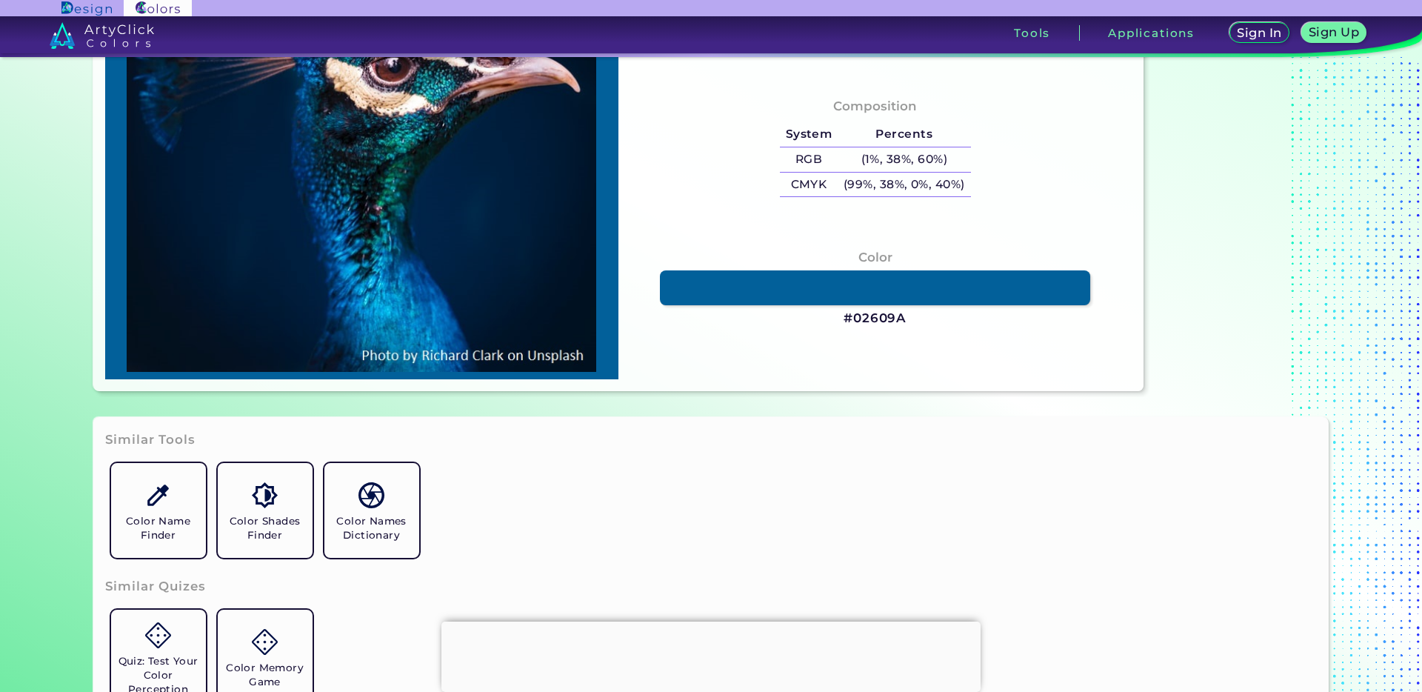
type input "#01639d"
type input "#01639D"
type input "#004f7d"
type input "#004F7D"
type input "#003440"
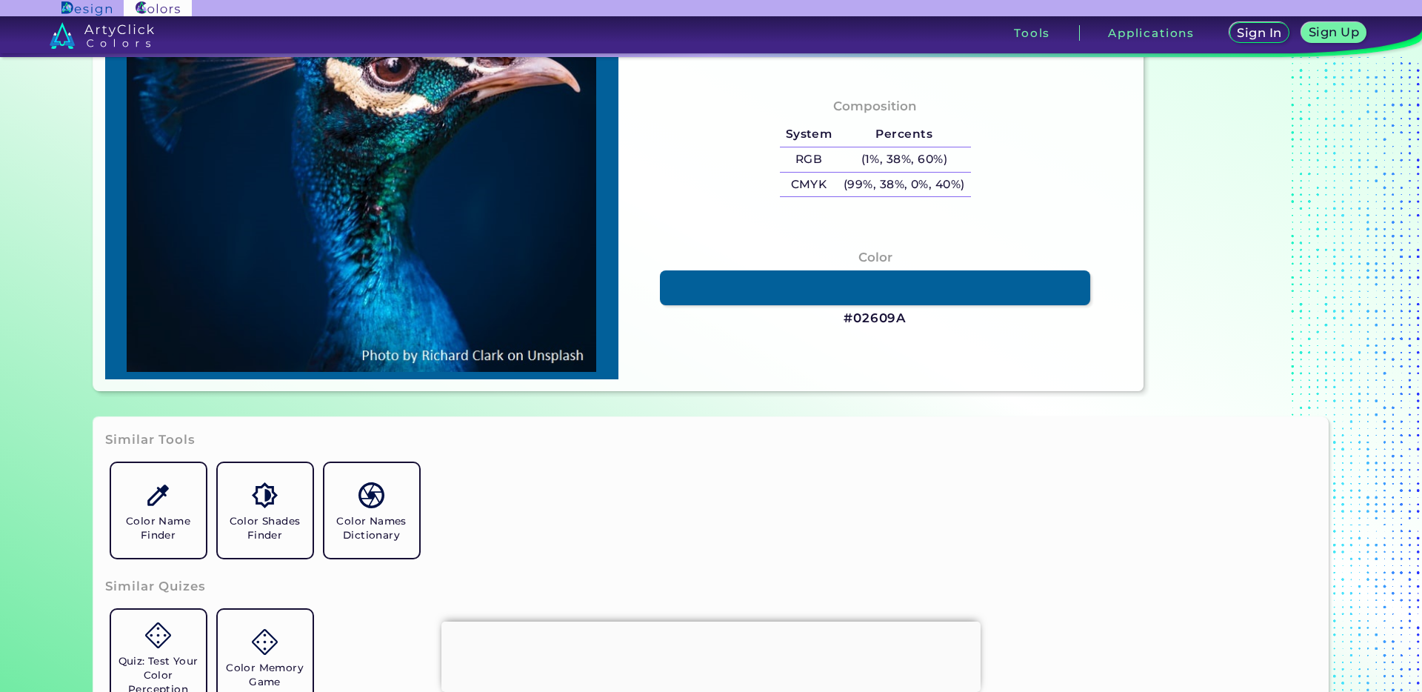
type input "#003440"
type input "#129dc0"
type input "#129DC0"
type input "#00546e"
type input "#00546E"
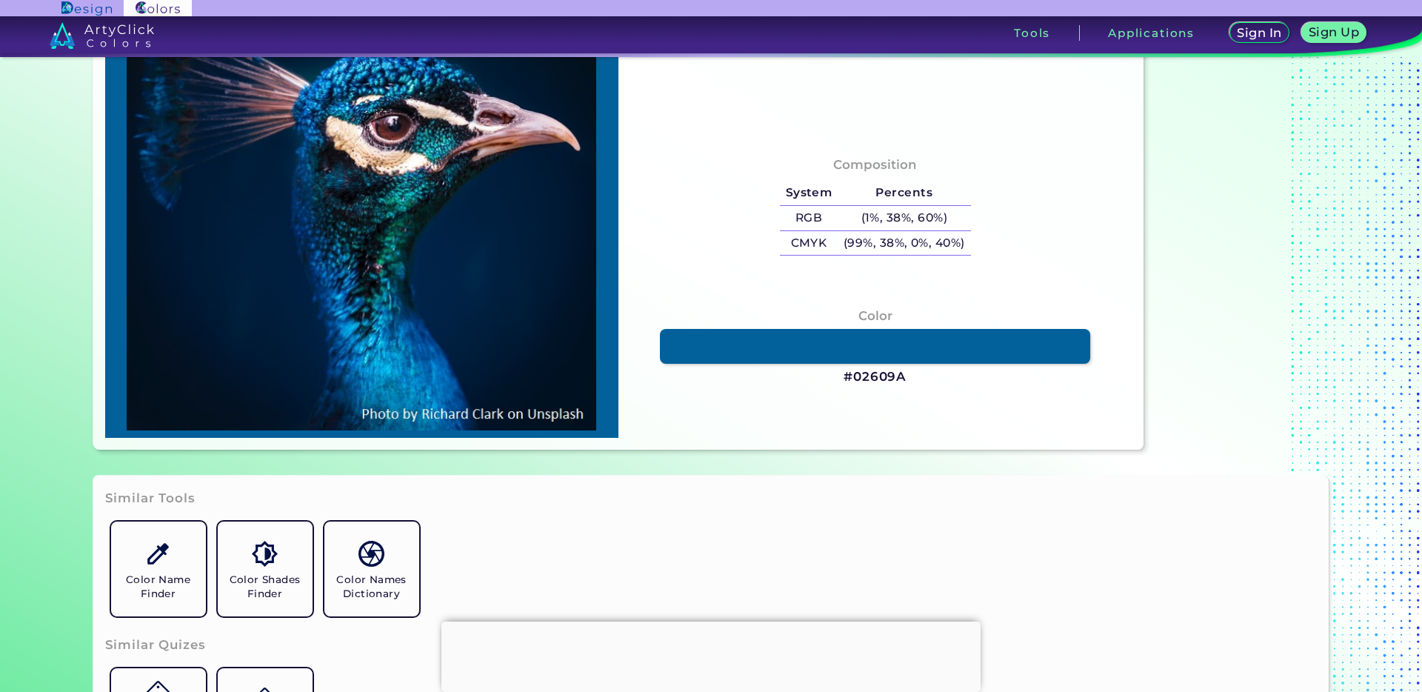
type input "#005651"
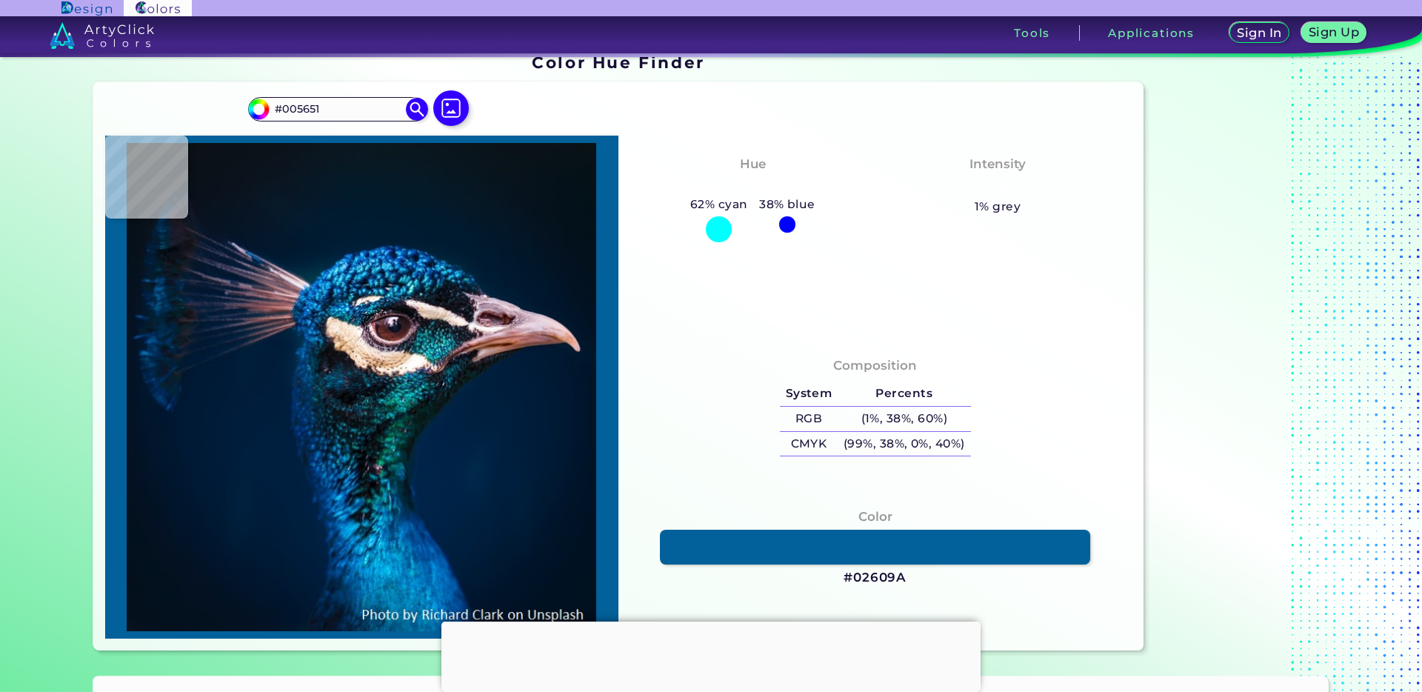
type input "#085e9d"
type input "#085E9D"
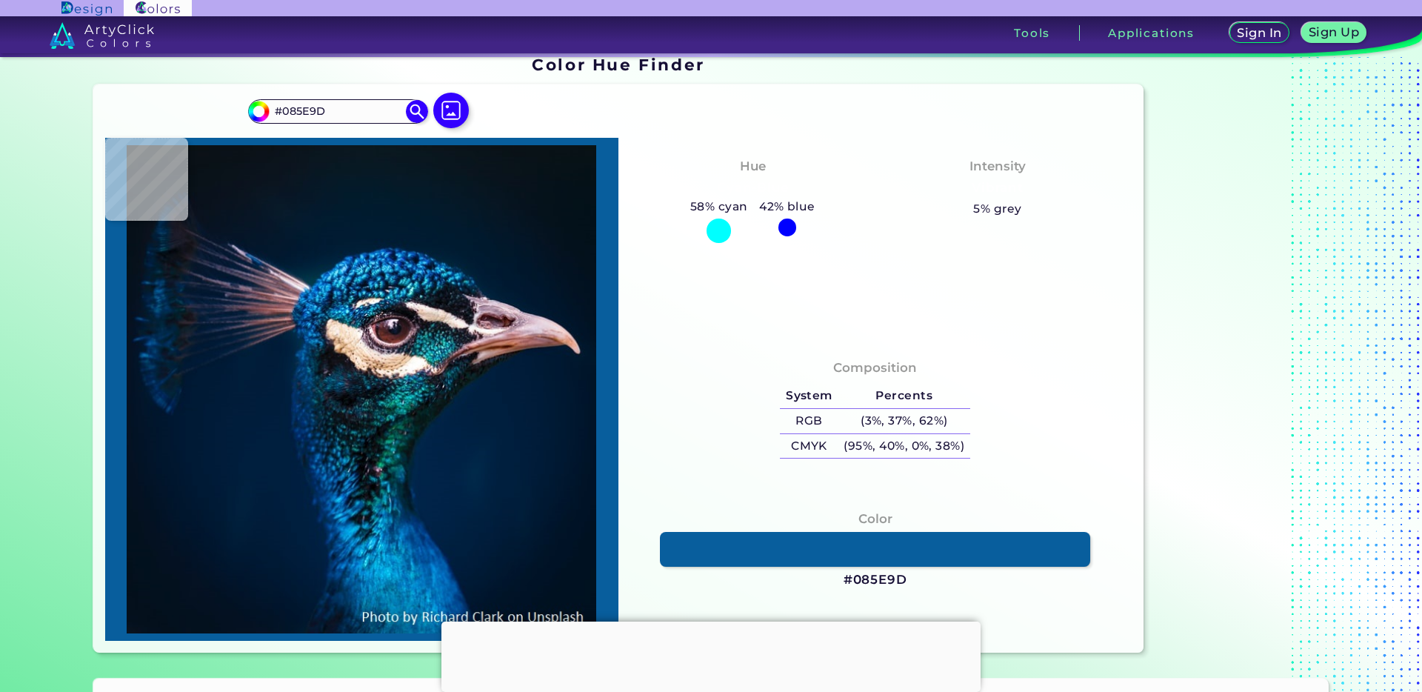
type input "#012039"
type input "#011e36"
type input "#011E36"
type input "#021d3b"
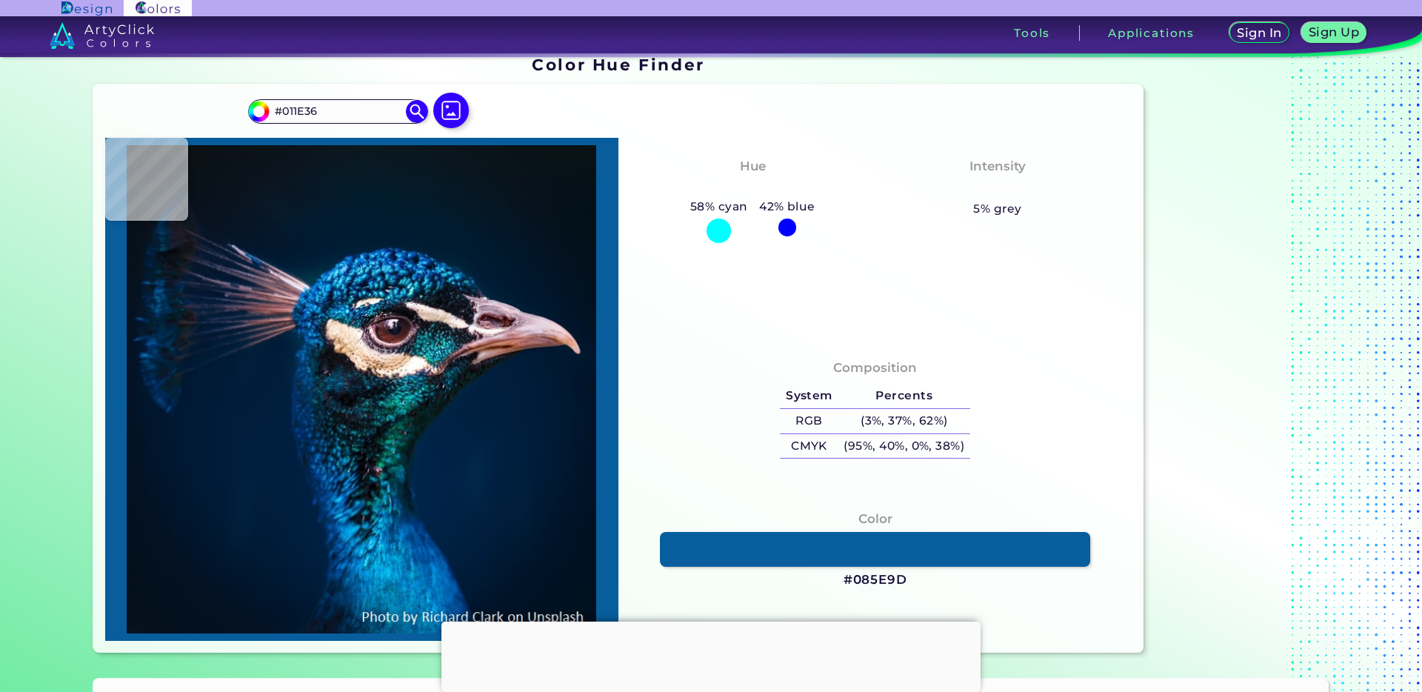
type input "#021D3B"
type input "#066bc2"
type input "#066BC2"
type input "#004ca5"
type input "#004CA5"
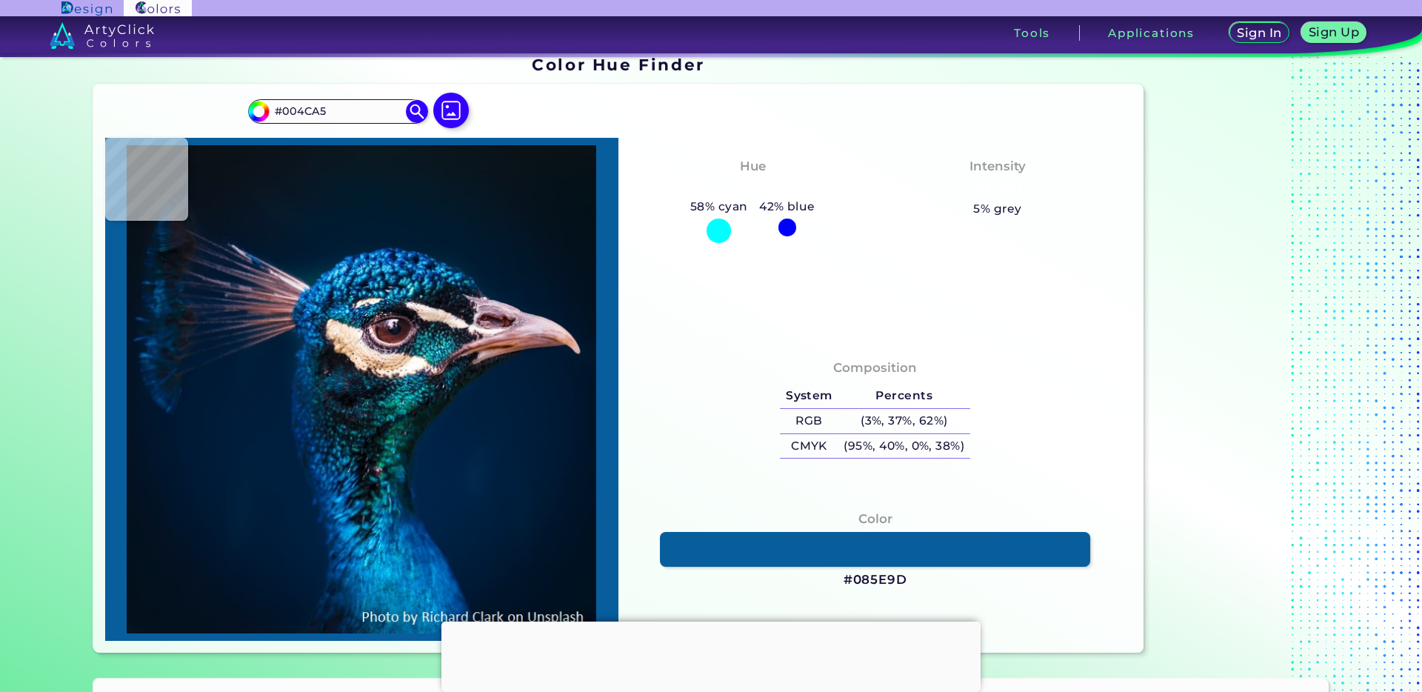
type input "#0361b0"
type input "#0361B0"
type input "#1a83d3"
type input "#1A83D3"
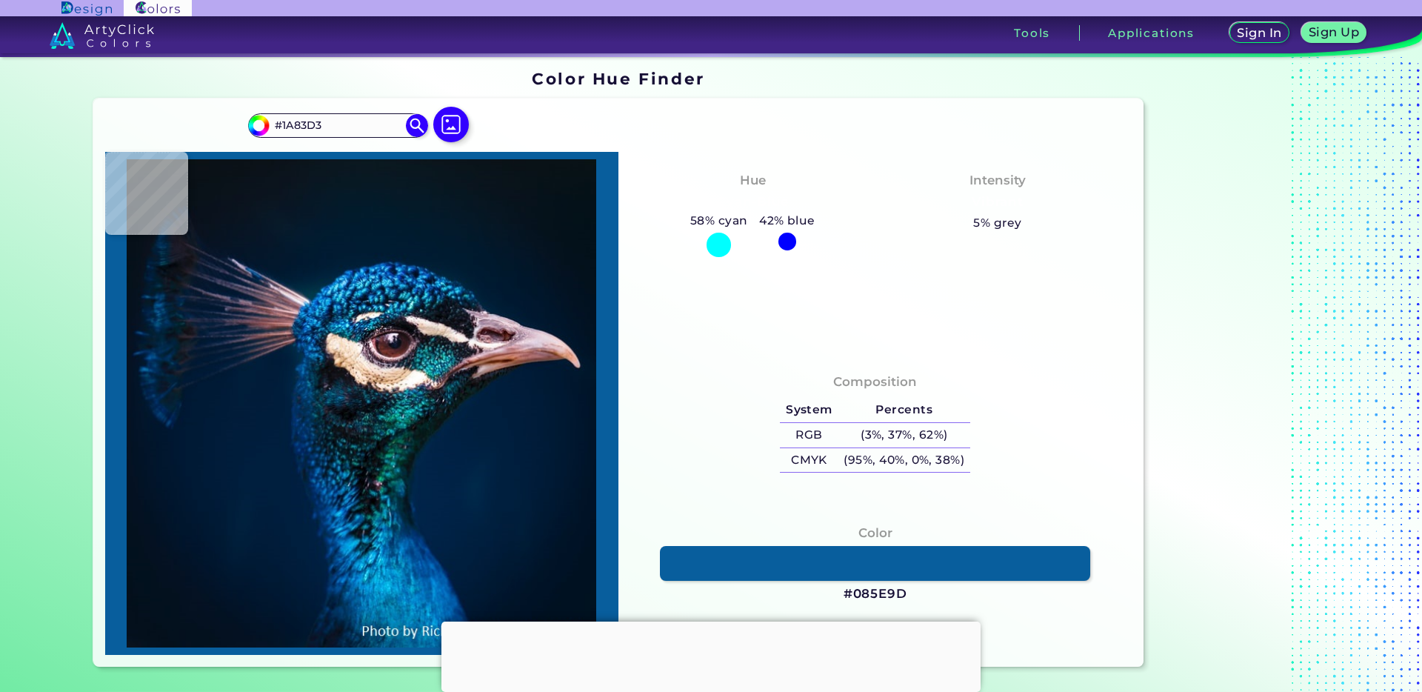
type input "#0e86c1"
type input "#0E86C1"
type input "#076294"
type input "#269dca"
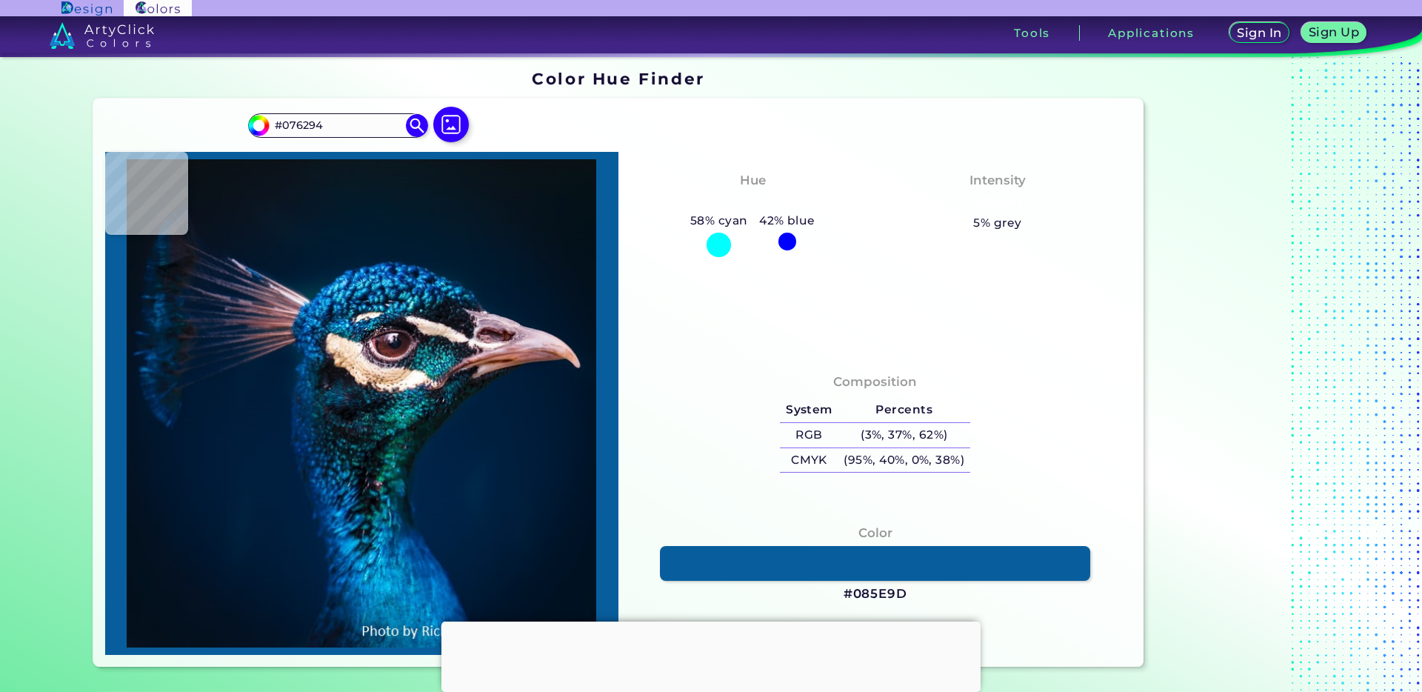
type input "#269DCA"
type input "#035086"
type input "#00386c"
type input "#00386C"
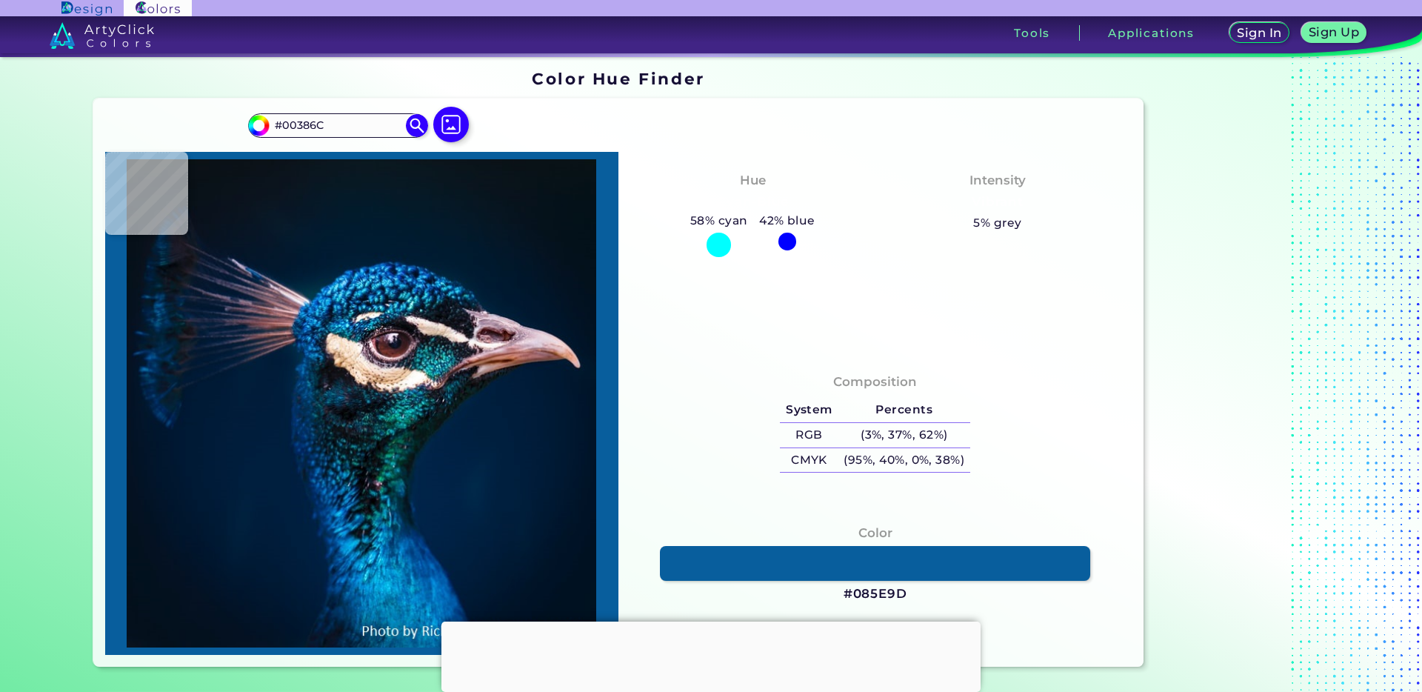
type input "#043a75"
type input "#043A75"
type input "#014587"
type input "#0c5892"
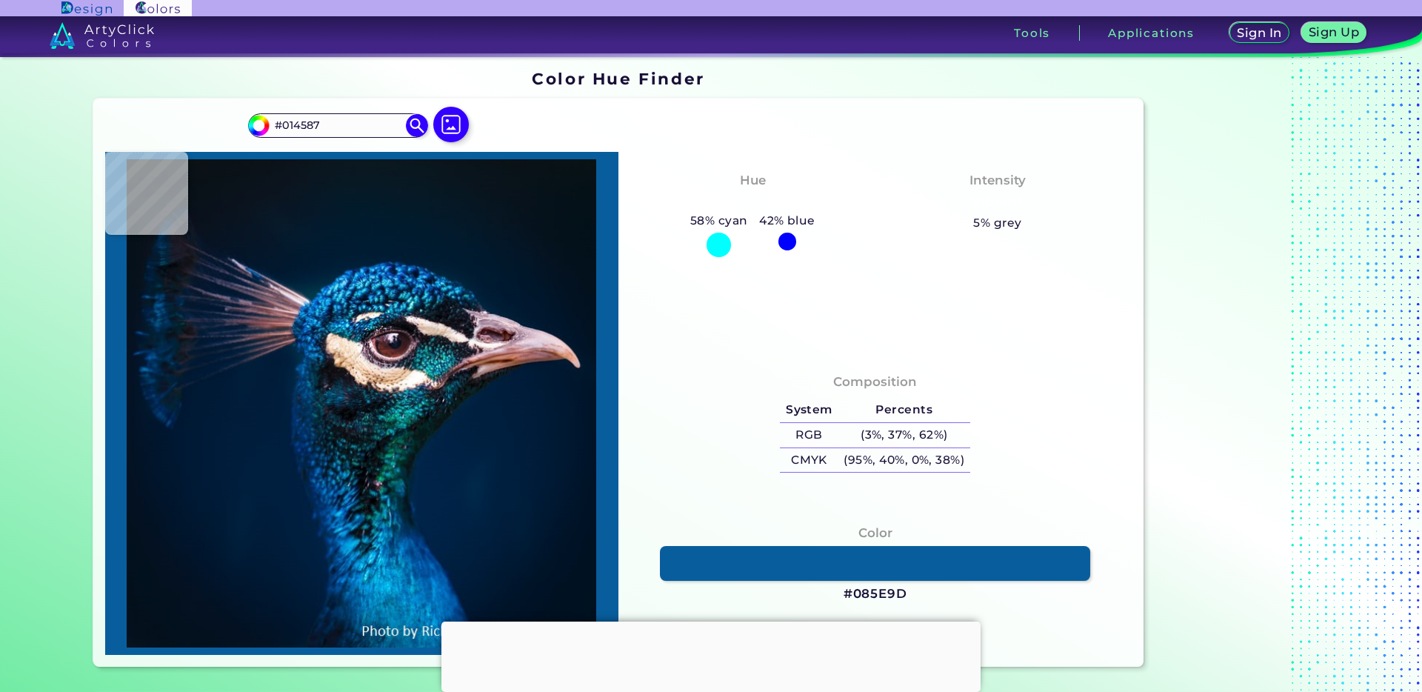
type input "#0C5892"
type input "#0d64a6"
type input "#0D64A6"
type input "#1681c3"
type input "#1681C3"
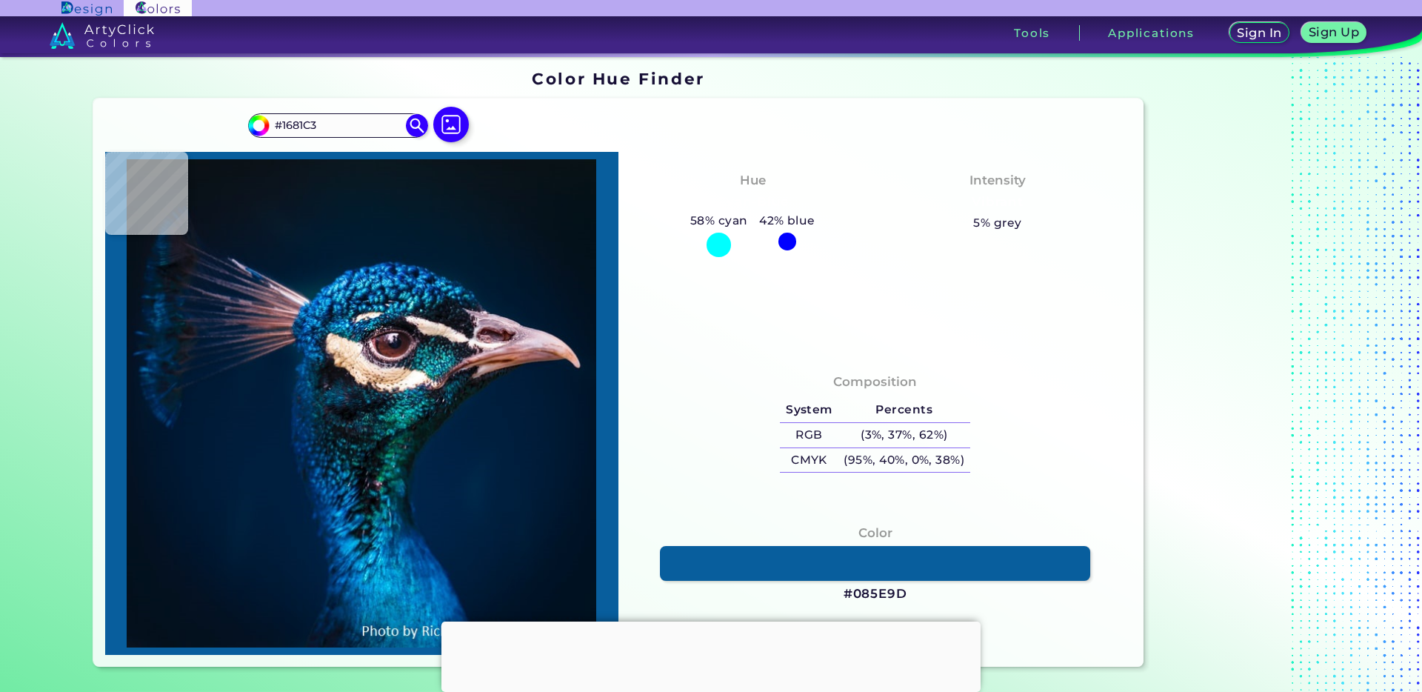
type input "#00152a"
type input "#00152A"
type input "#114e68"
type input "#114E68"
type input "#3c4a5b"
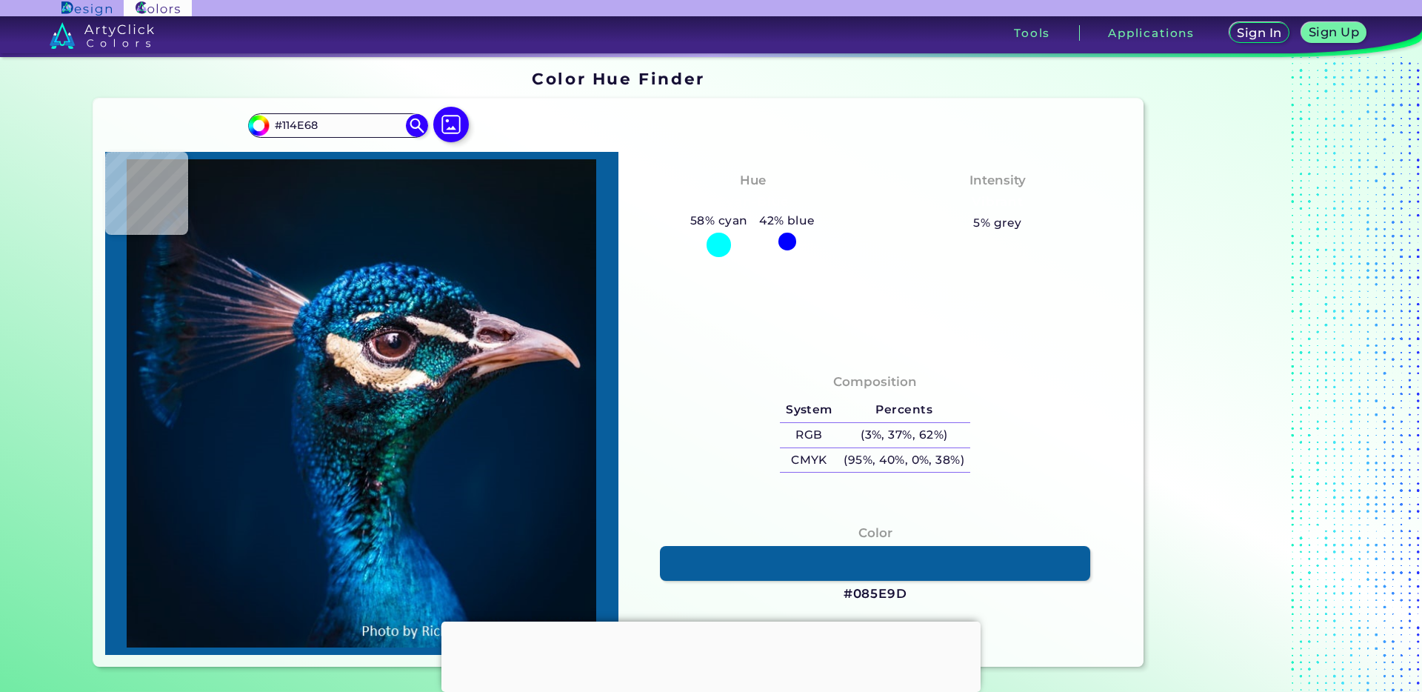
type input "#3C4A5B"
type input "#b7a8a6"
type input "#B7A8A6"
type input "#3a6575"
type input "#3A6575"
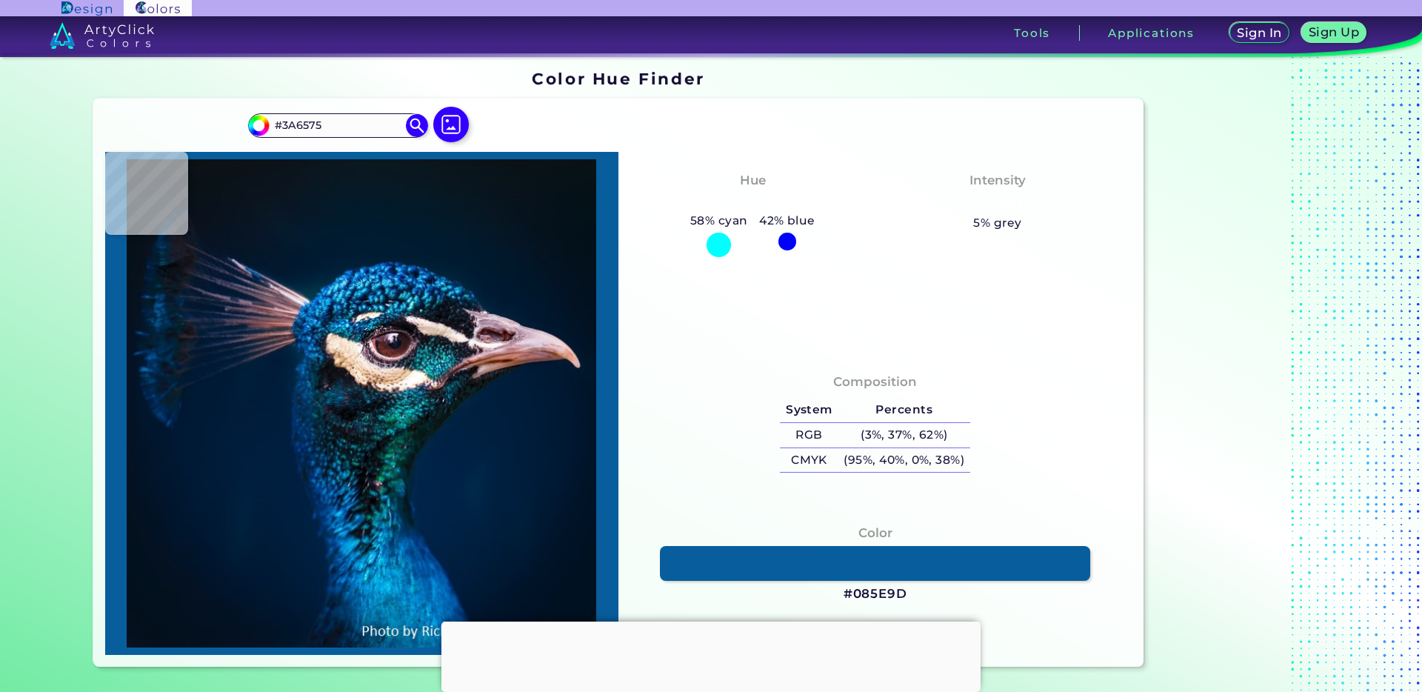
type input "#5acbeb"
type input "#5ACBEB"
type input "#0f6389"
type input "#0F6389"
type input "#5abadf"
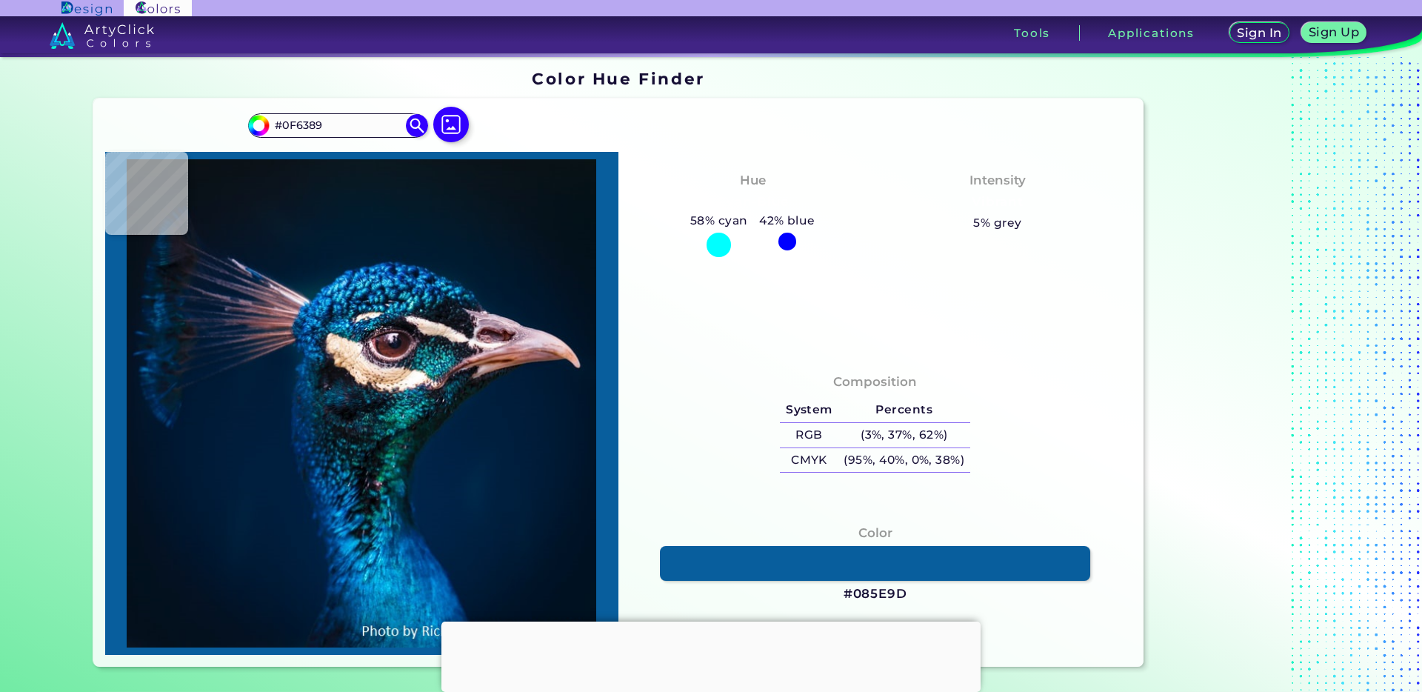
type input "#5ABADF"
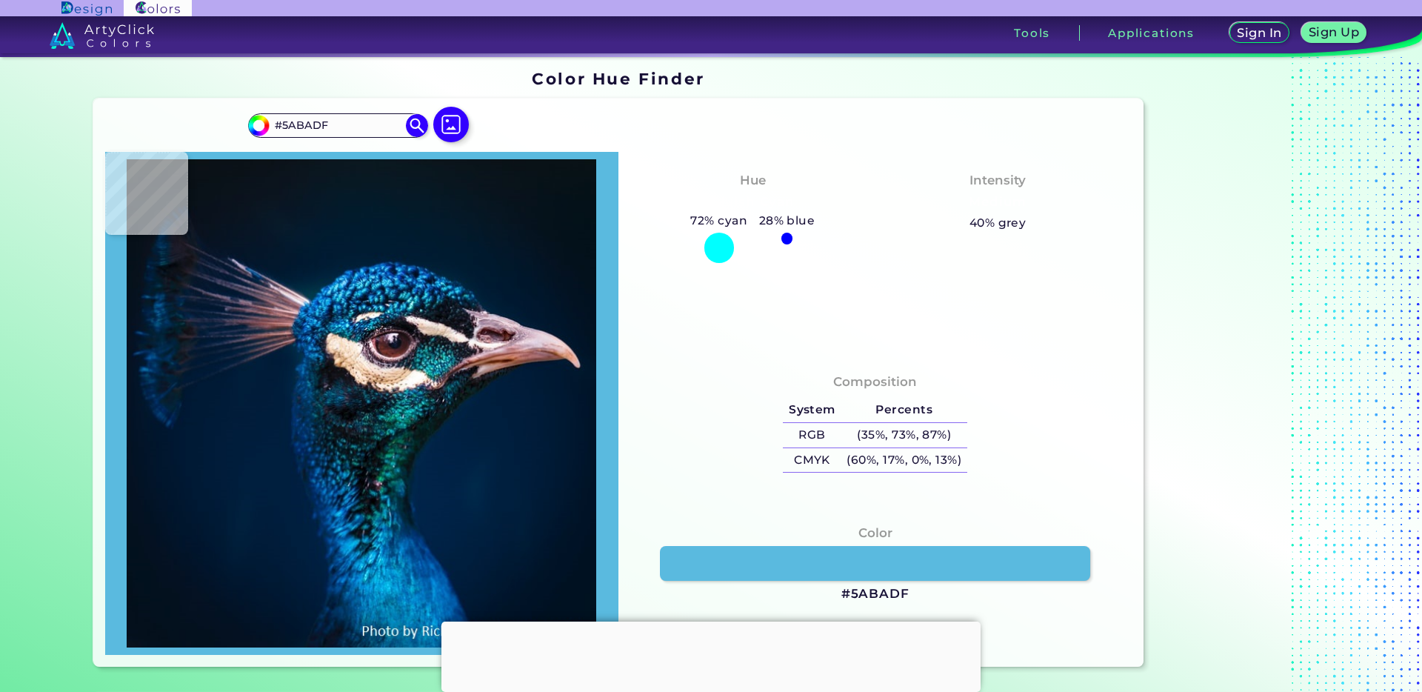
type input "#3e81b2"
type input "#3E81B2"
type input "#001d4b"
type input "#001D4B"
type input "#134b80"
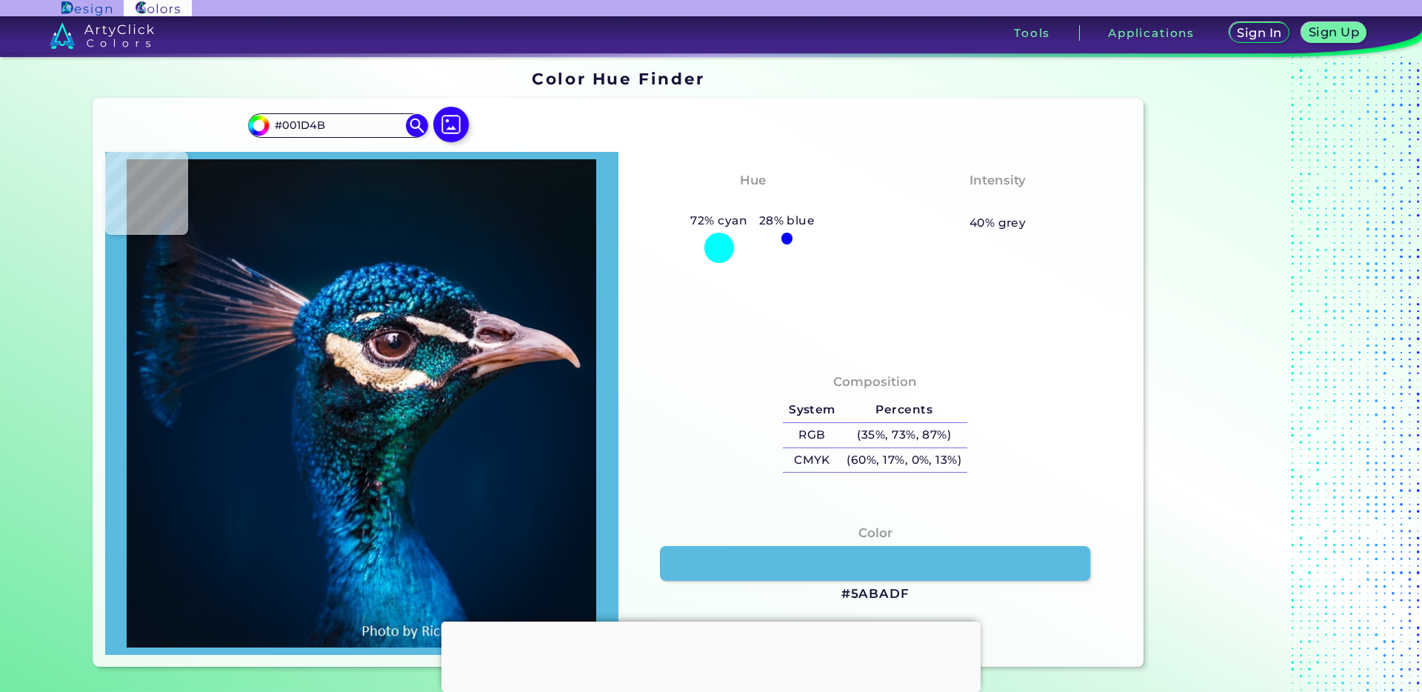
type input "#134B80"
type input "#0e67ae"
type input "#0E67AE"
type input "#329deb"
type input "#329DEB"
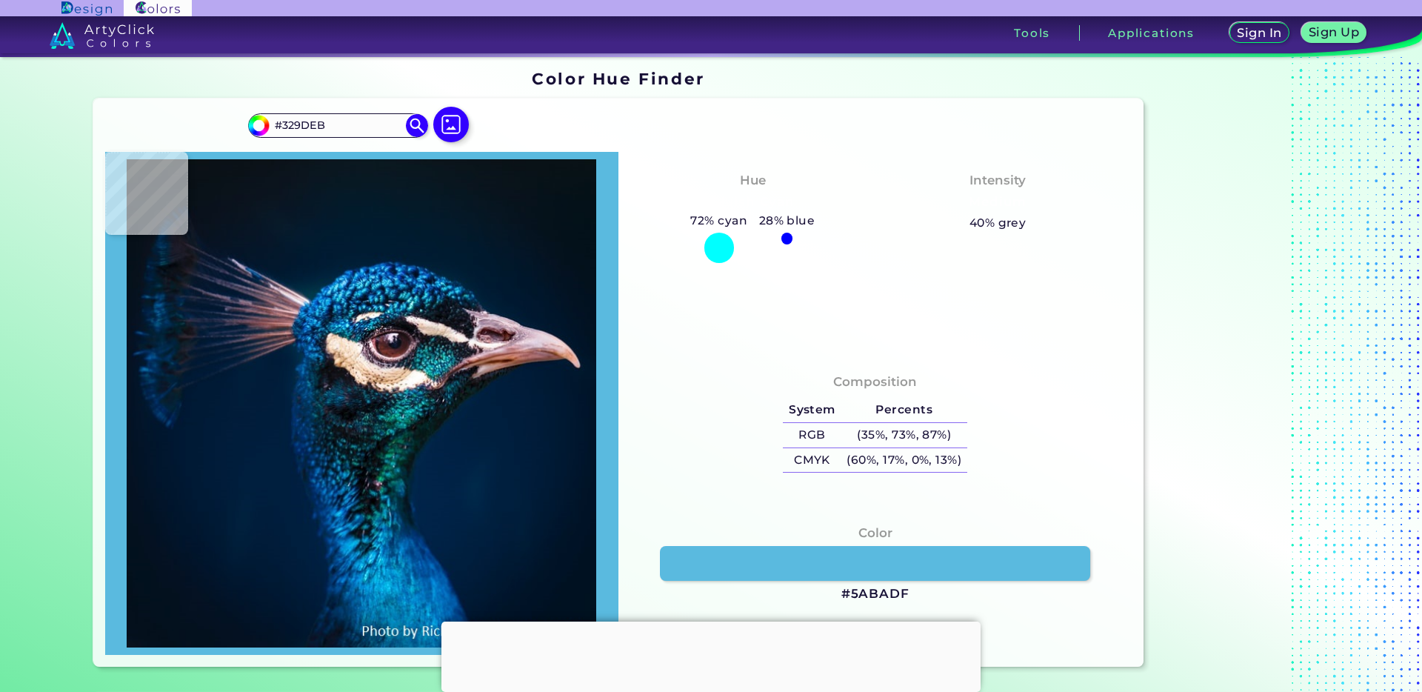
type input "#2da3e4"
type input "#2DA3E4"
type input "#1581be"
type input "#1581BE"
type input "#00477e"
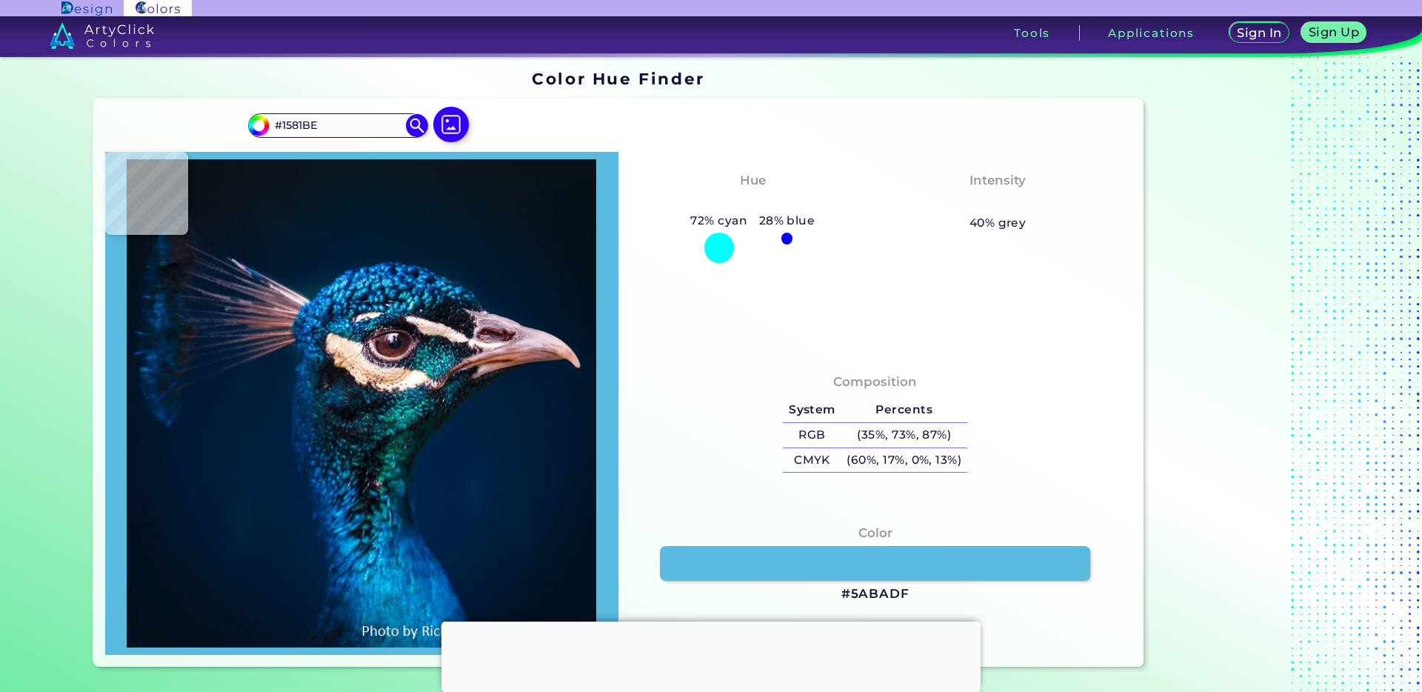
type input "#00477E"
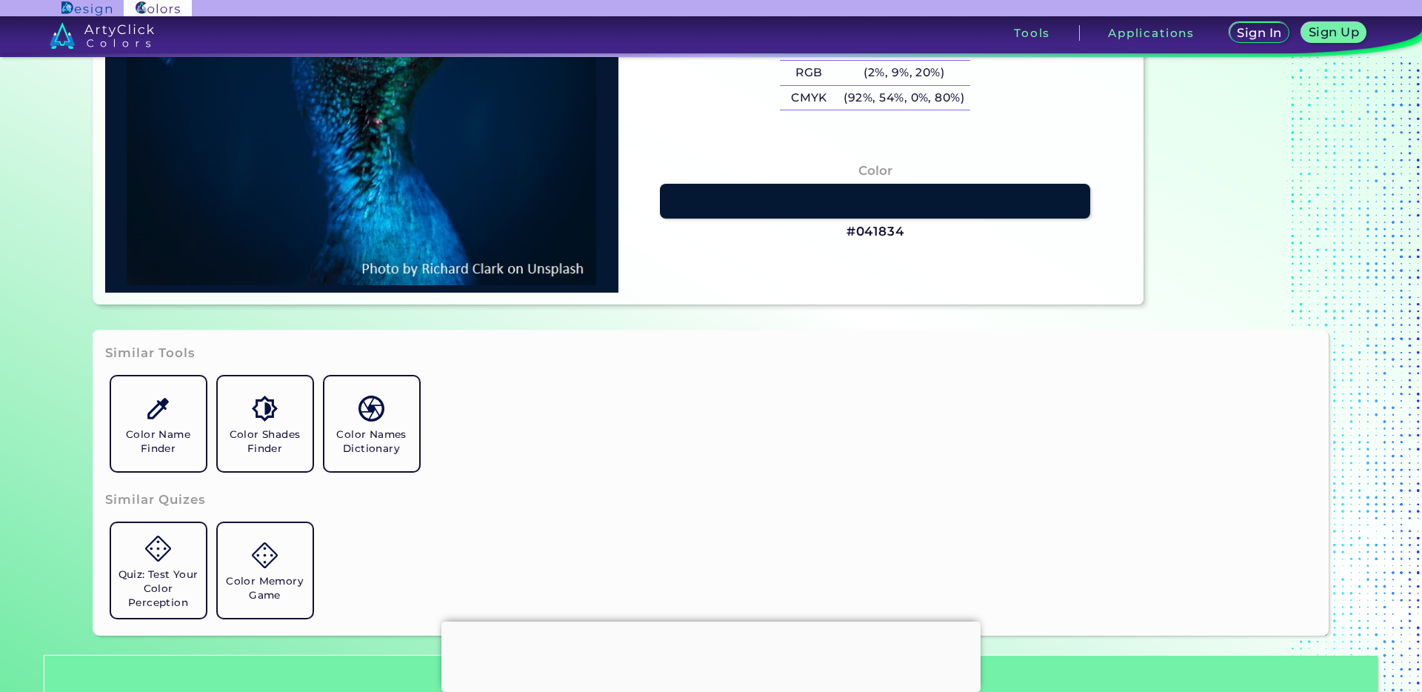
scroll to position [398, 0]
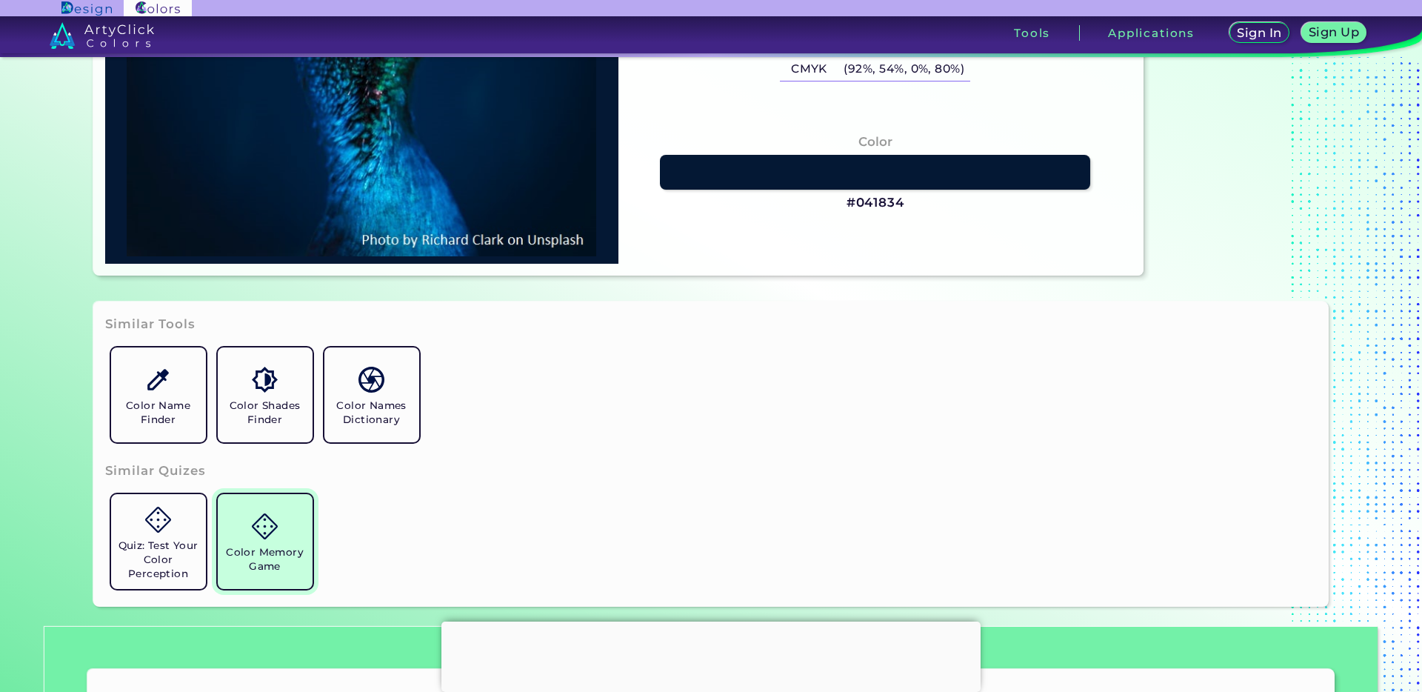
click at [281, 558] on h5 "Color Memory Game" at bounding box center [265, 559] width 83 height 28
